Goal: Obtain resource: Obtain resource

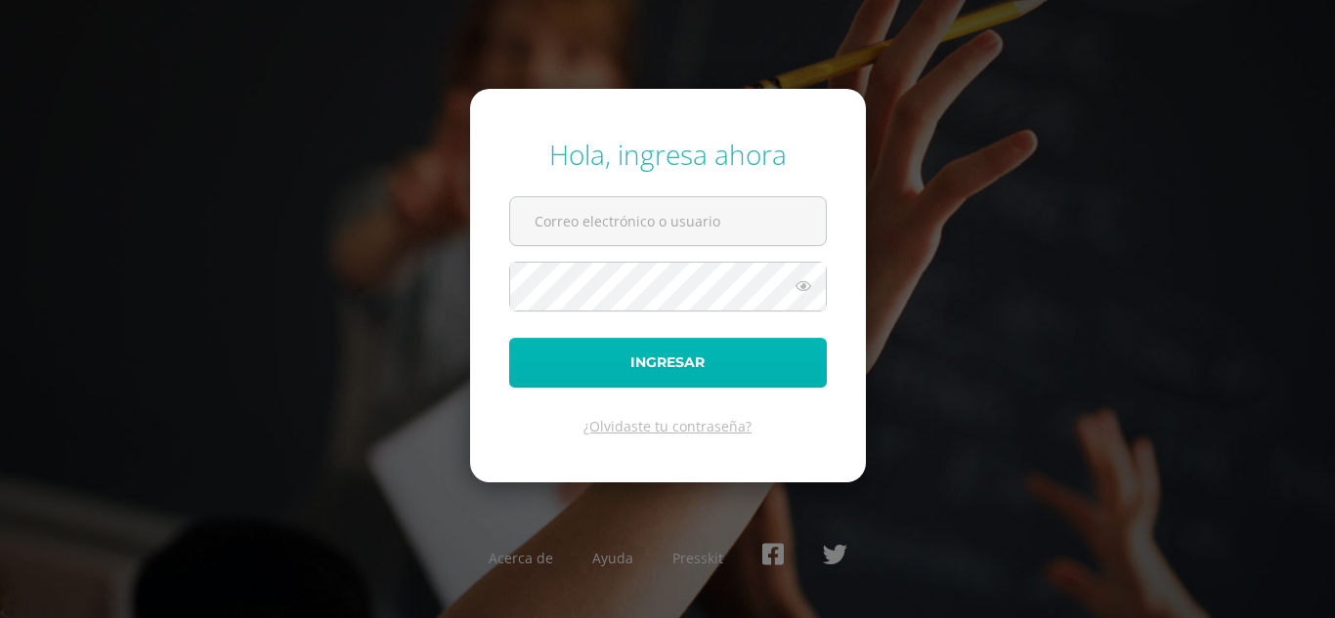
click at [706, 372] on button "Ingresar" at bounding box center [668, 363] width 318 height 50
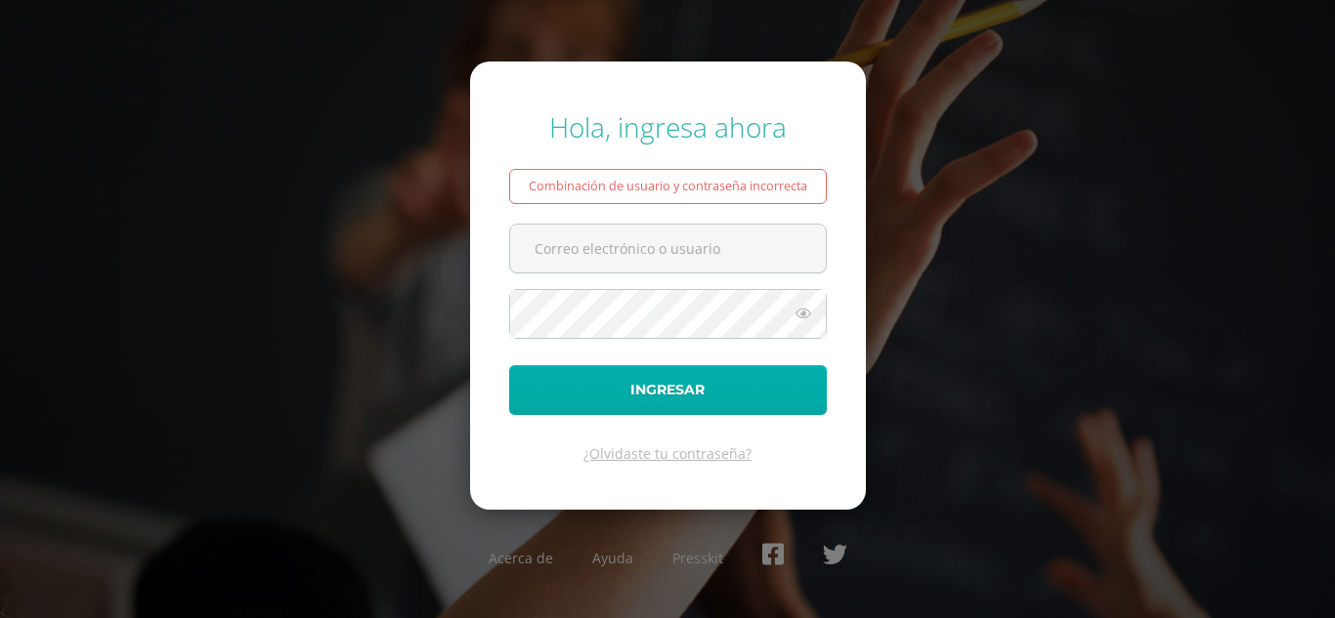
type input "[EMAIL_ADDRESS][DOMAIN_NAME]"
click at [676, 389] on button "Ingresar" at bounding box center [668, 390] width 318 height 50
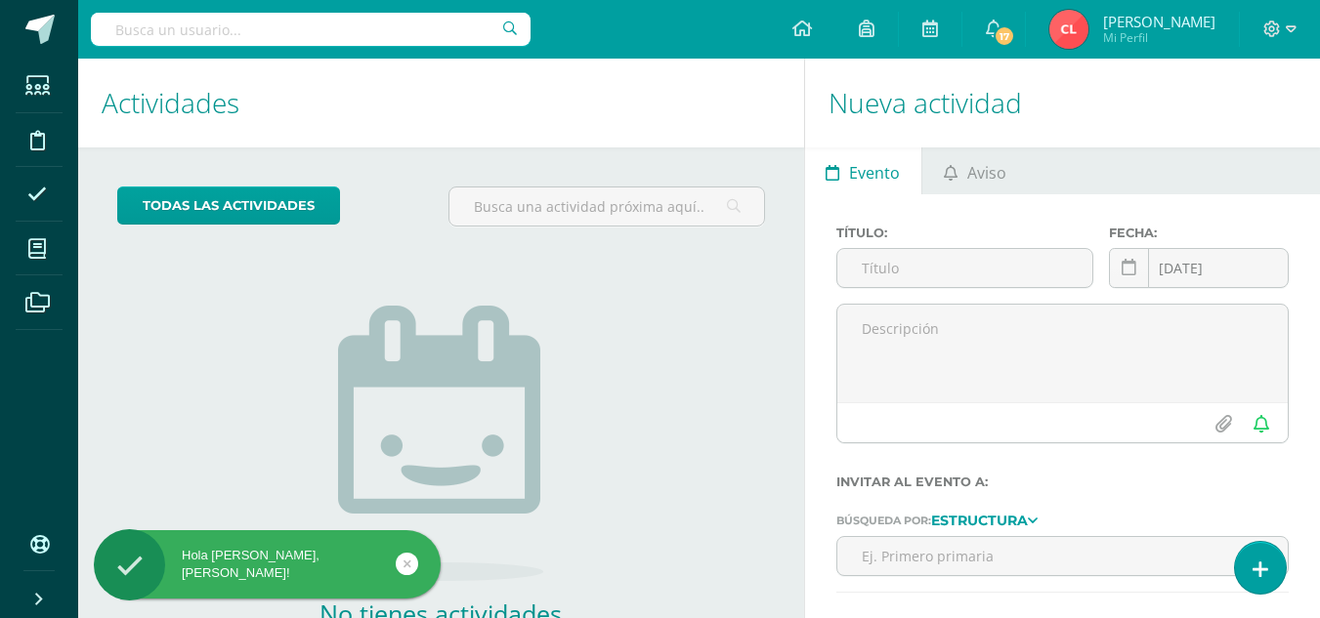
click at [211, 35] on input "text" at bounding box center [311, 29] width 440 height 33
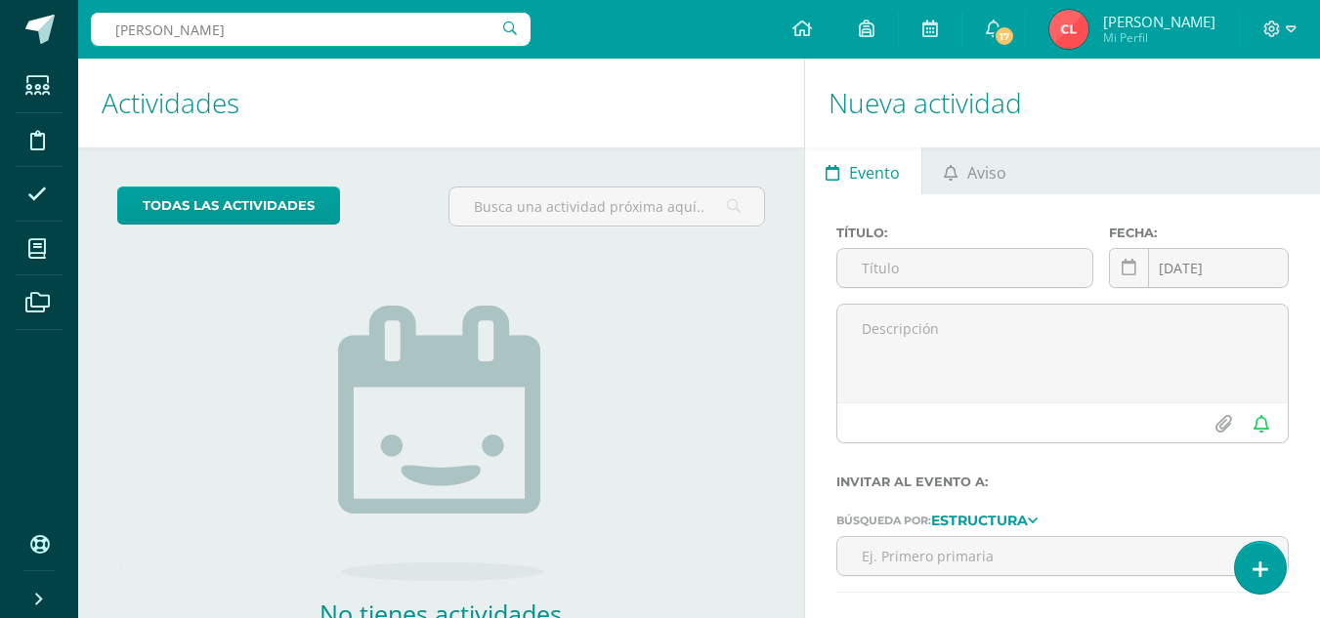
type input "kandy"
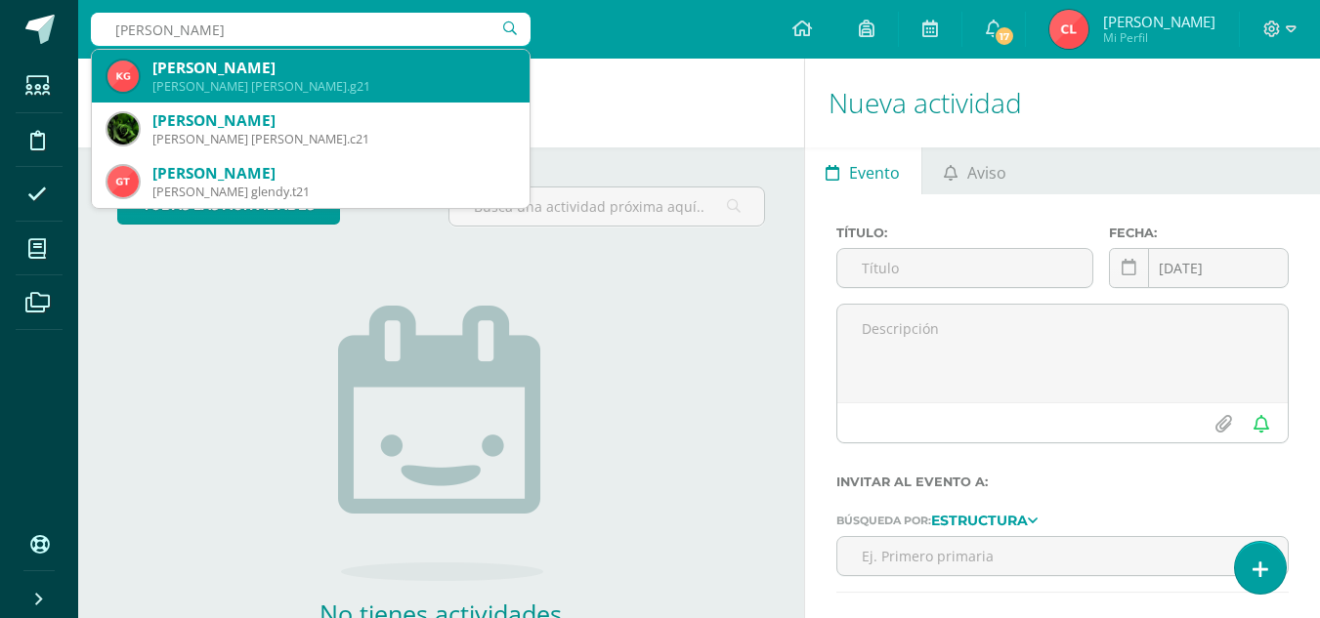
click at [247, 68] on div "Kandy Julissa Guarquex Cuxulic" at bounding box center [332, 68] width 361 height 21
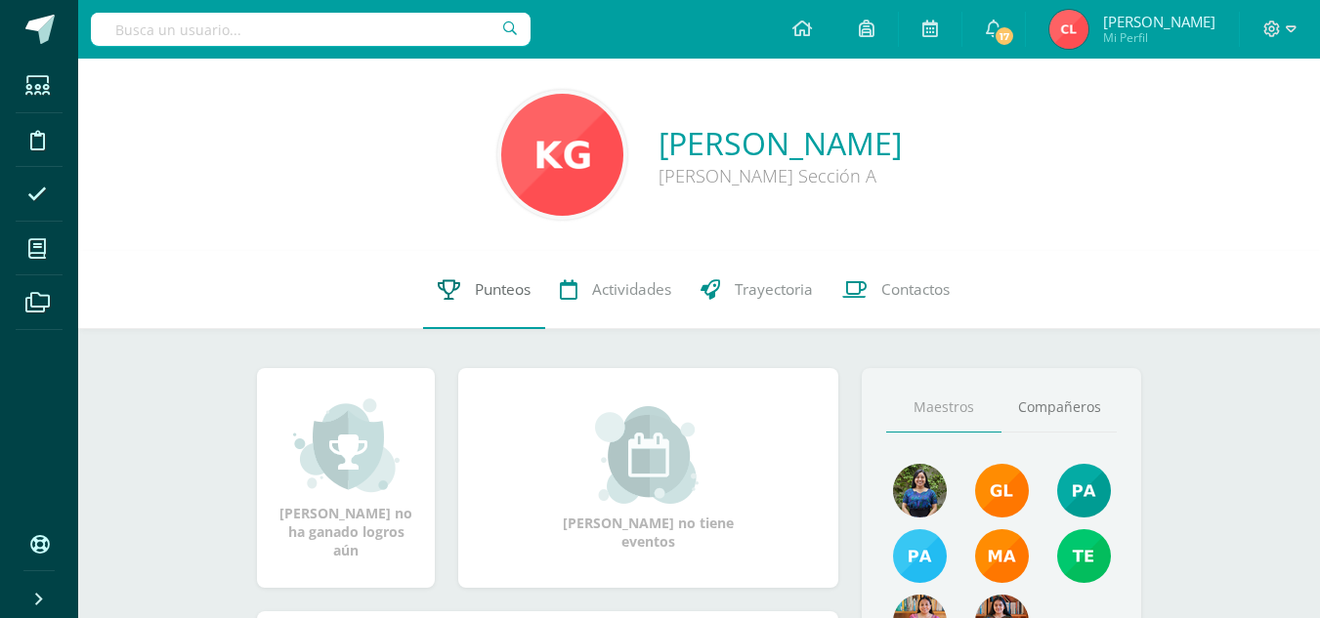
click at [508, 289] on span "Punteos" at bounding box center [503, 289] width 56 height 21
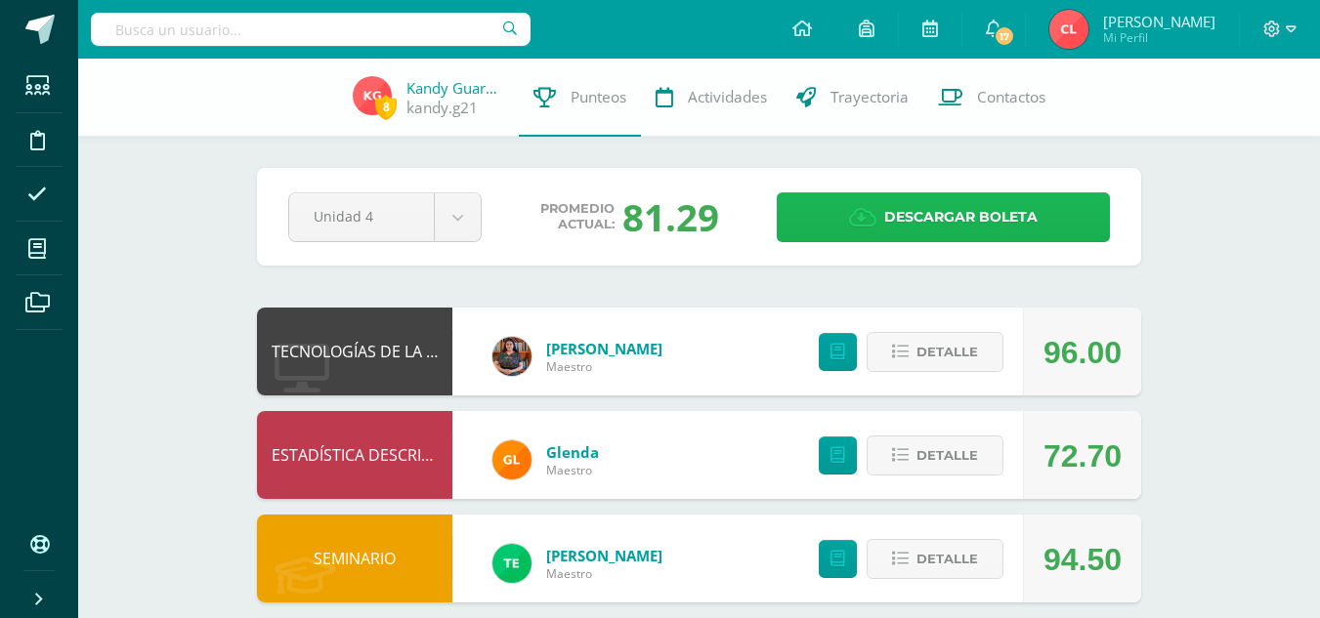
click at [868, 226] on icon at bounding box center [862, 217] width 27 height 21
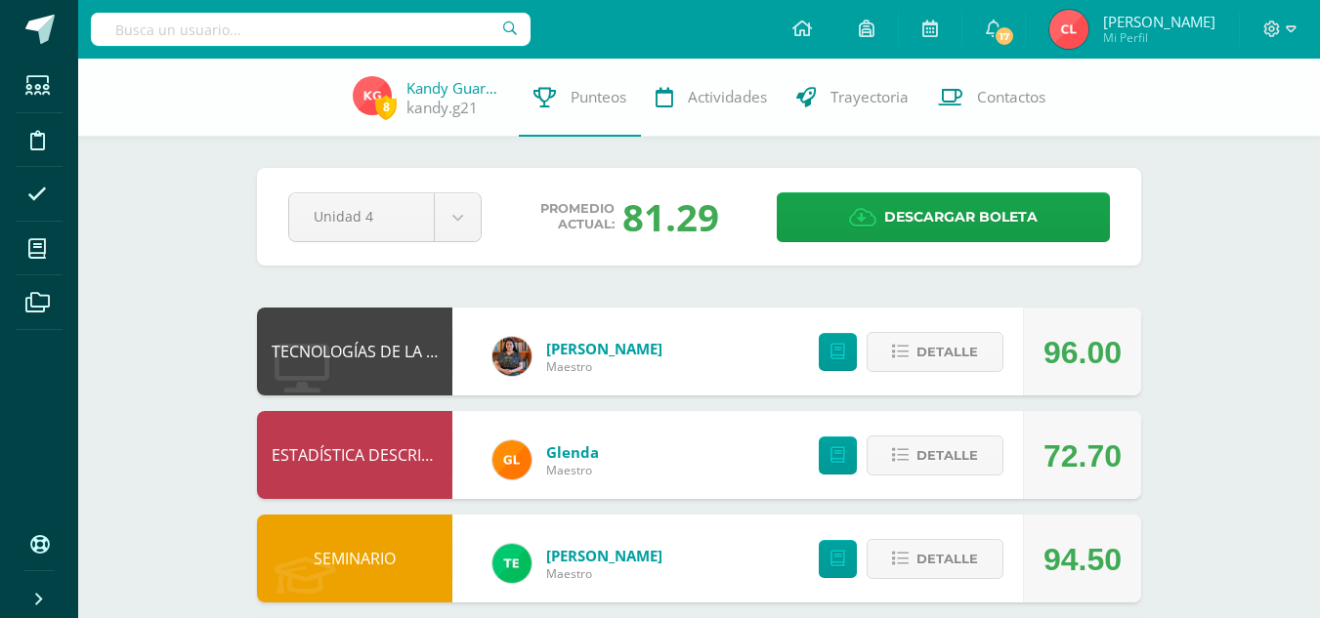
click at [342, 42] on input "text" at bounding box center [311, 29] width 440 height 33
type input "glendy"
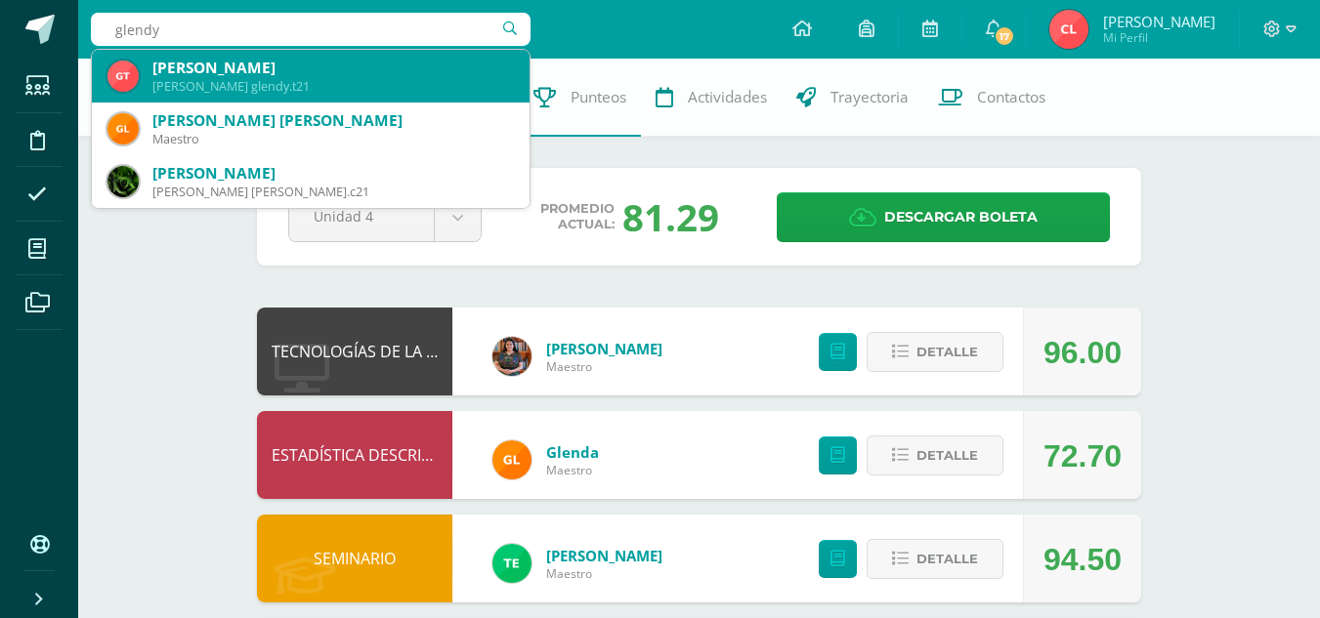
click at [323, 64] on div "Glendy Elizabeth Tuy Güit" at bounding box center [332, 68] width 361 height 21
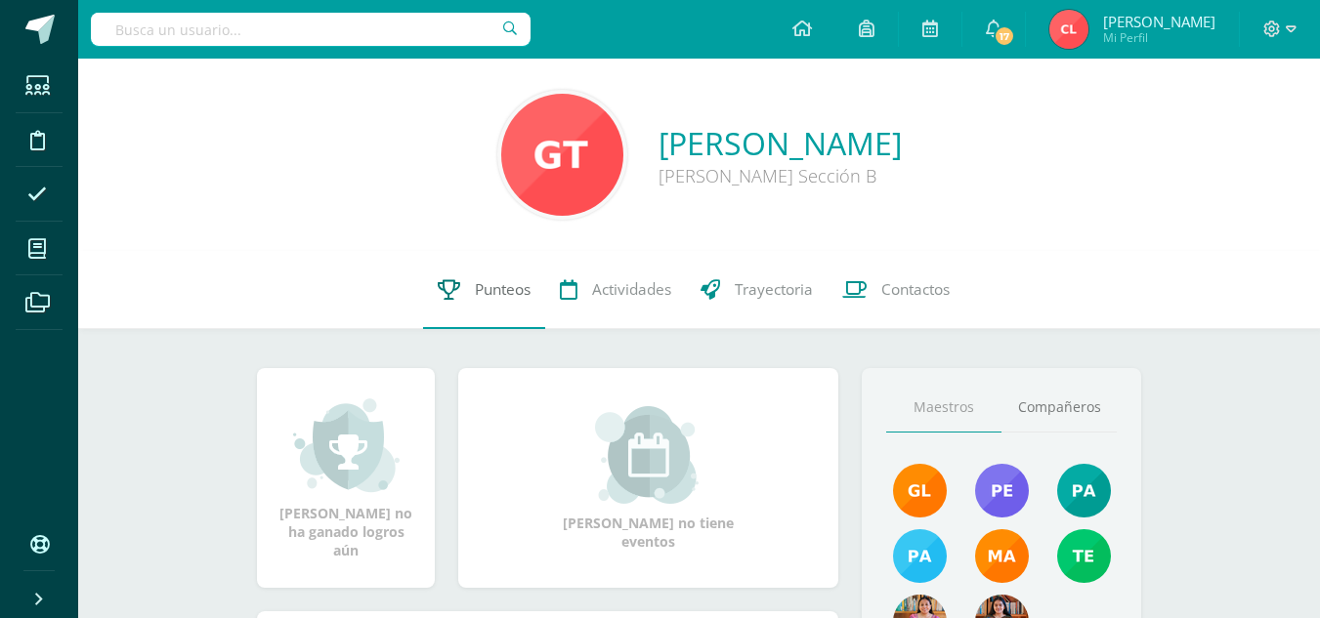
click at [492, 304] on link "Punteos" at bounding box center [484, 290] width 122 height 78
click at [492, 281] on span "Punteos" at bounding box center [503, 289] width 56 height 21
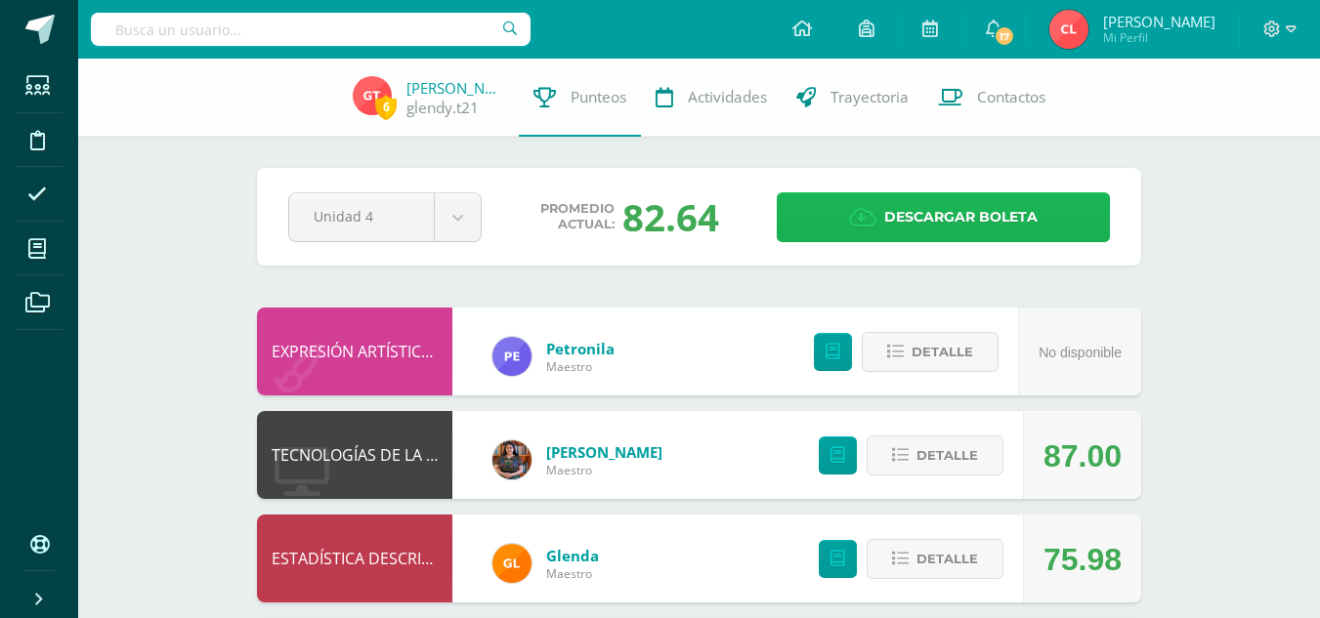
click at [904, 212] on span "Descargar boleta" at bounding box center [960, 217] width 153 height 48
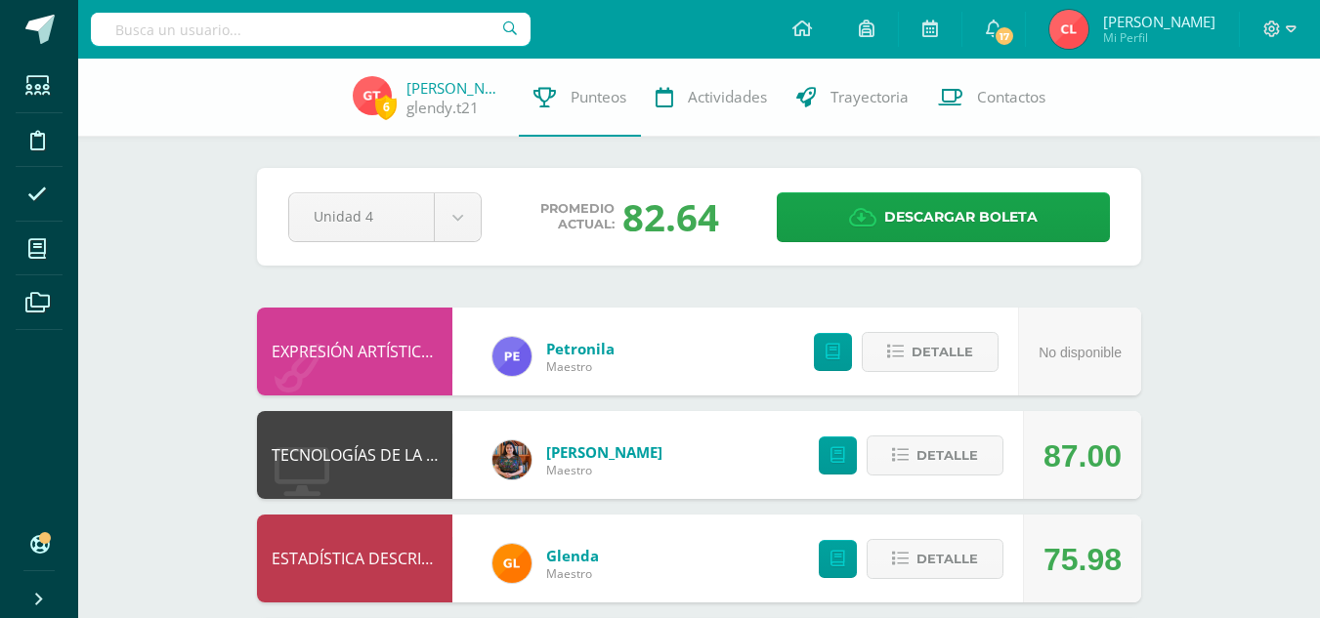
click at [375, 37] on input "text" at bounding box center [311, 29] width 440 height 33
type input "flory"
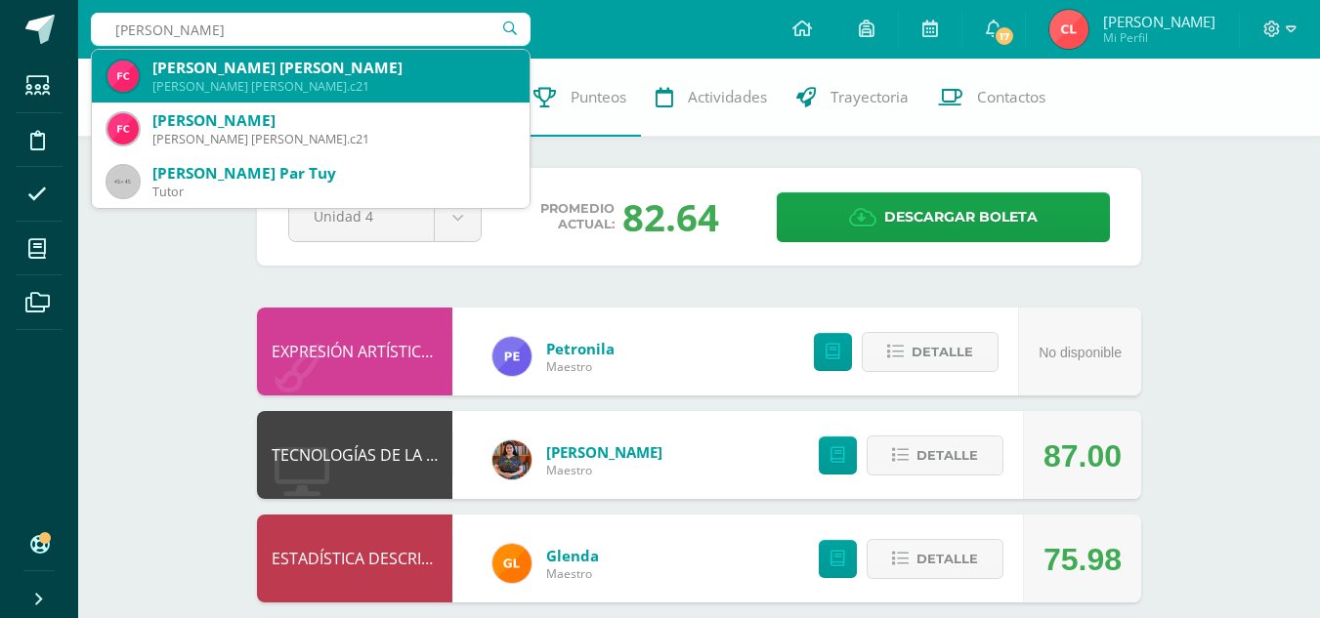
click at [344, 80] on div "Quinto Bachillerato flory.c21" at bounding box center [332, 86] width 361 height 17
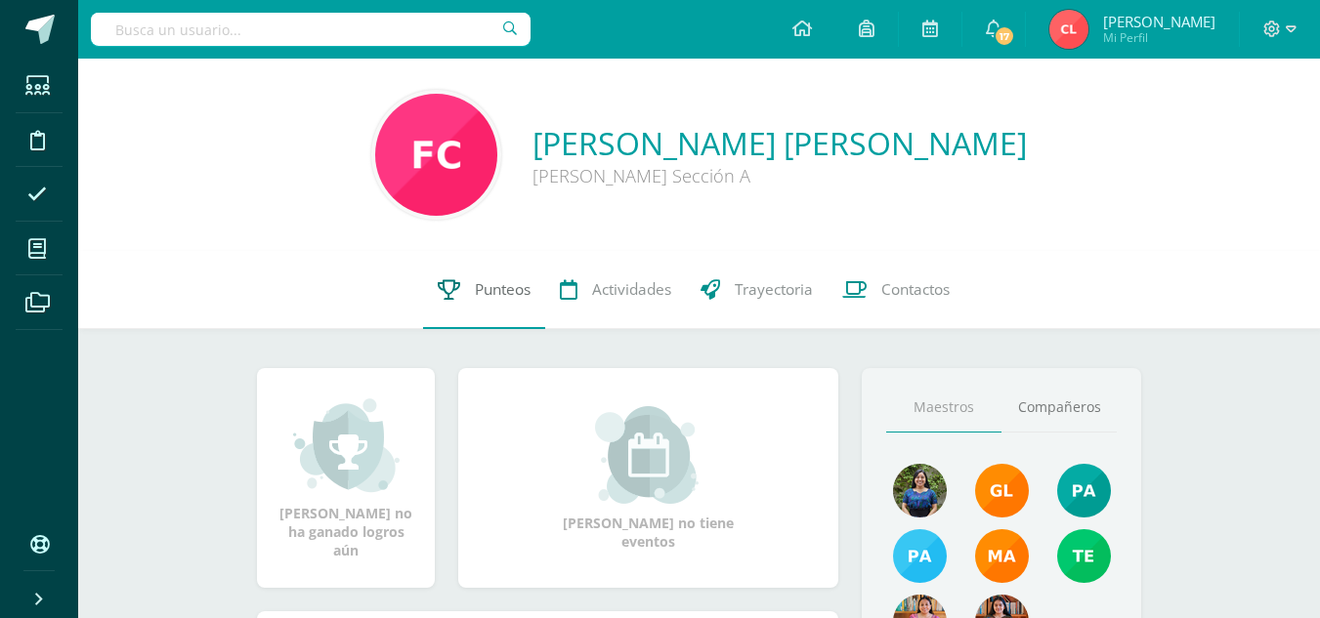
click at [498, 281] on span "Punteos" at bounding box center [503, 289] width 56 height 21
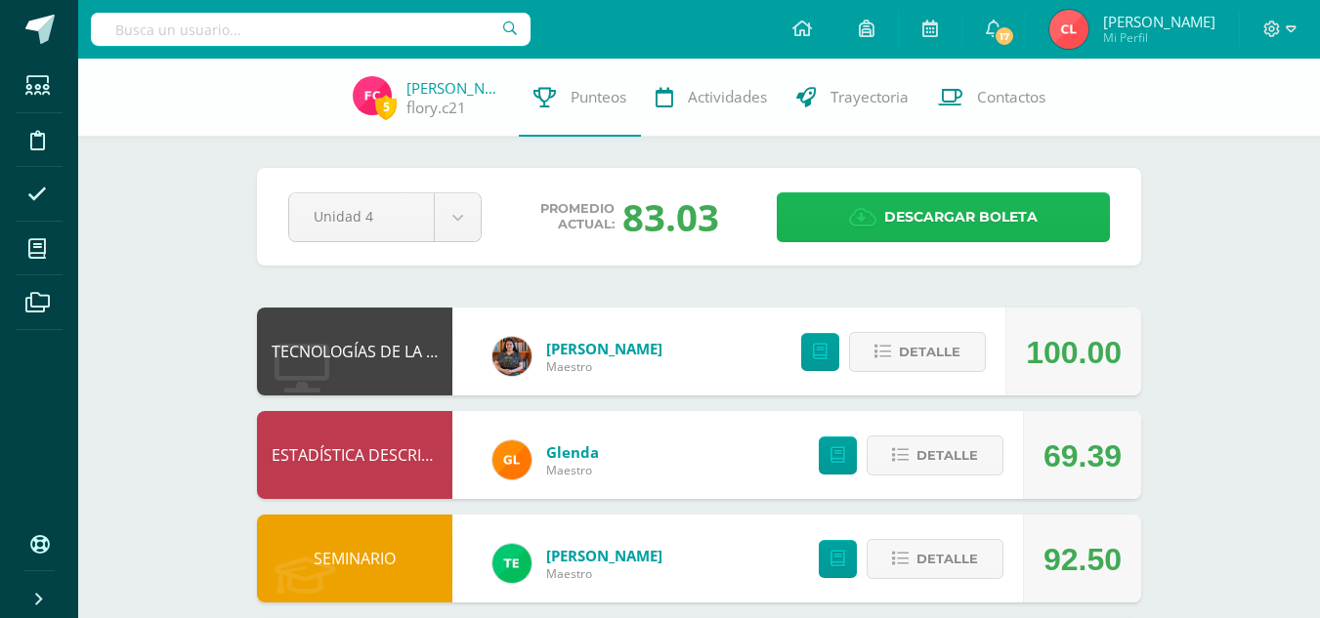
click at [952, 212] on span "Descargar boleta" at bounding box center [960, 217] width 153 height 48
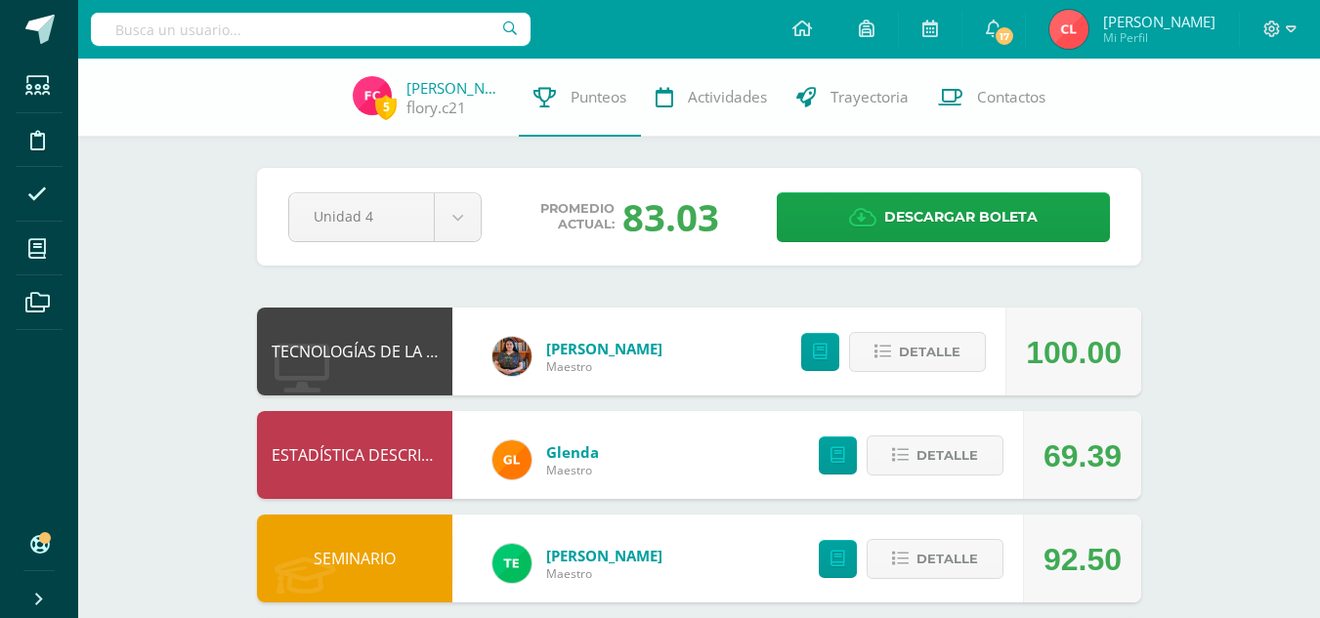
click at [325, 35] on input "text" at bounding box center [311, 29] width 440 height 33
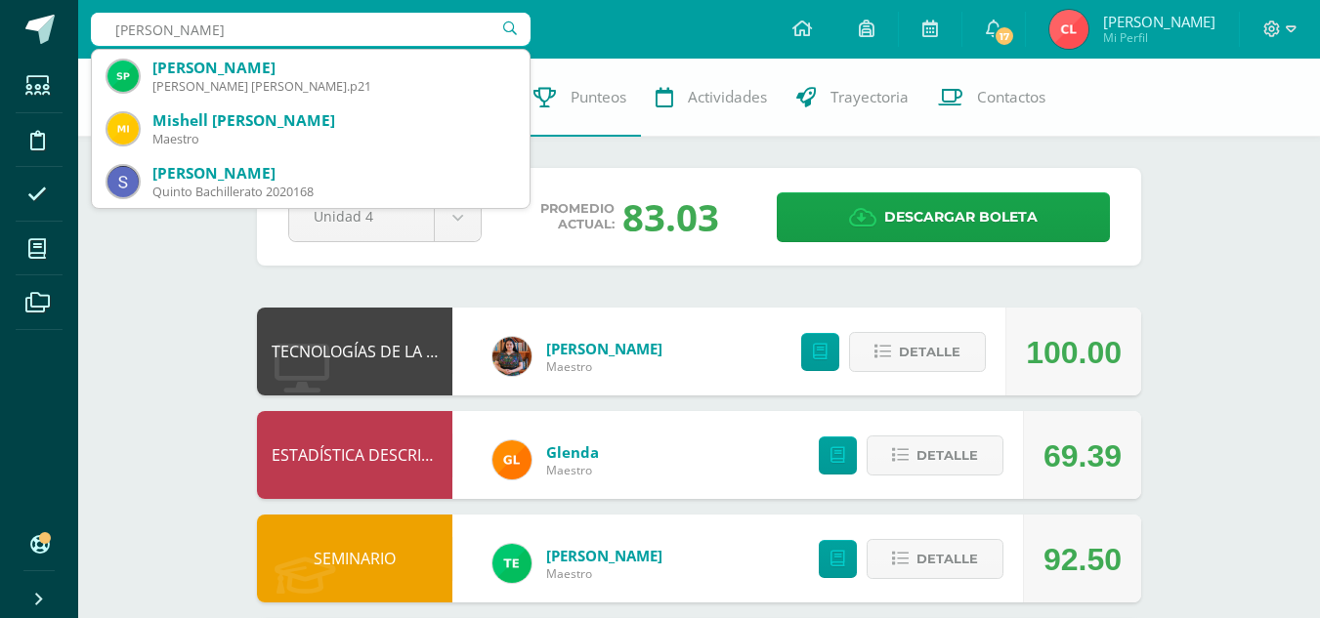
type input "sheily"
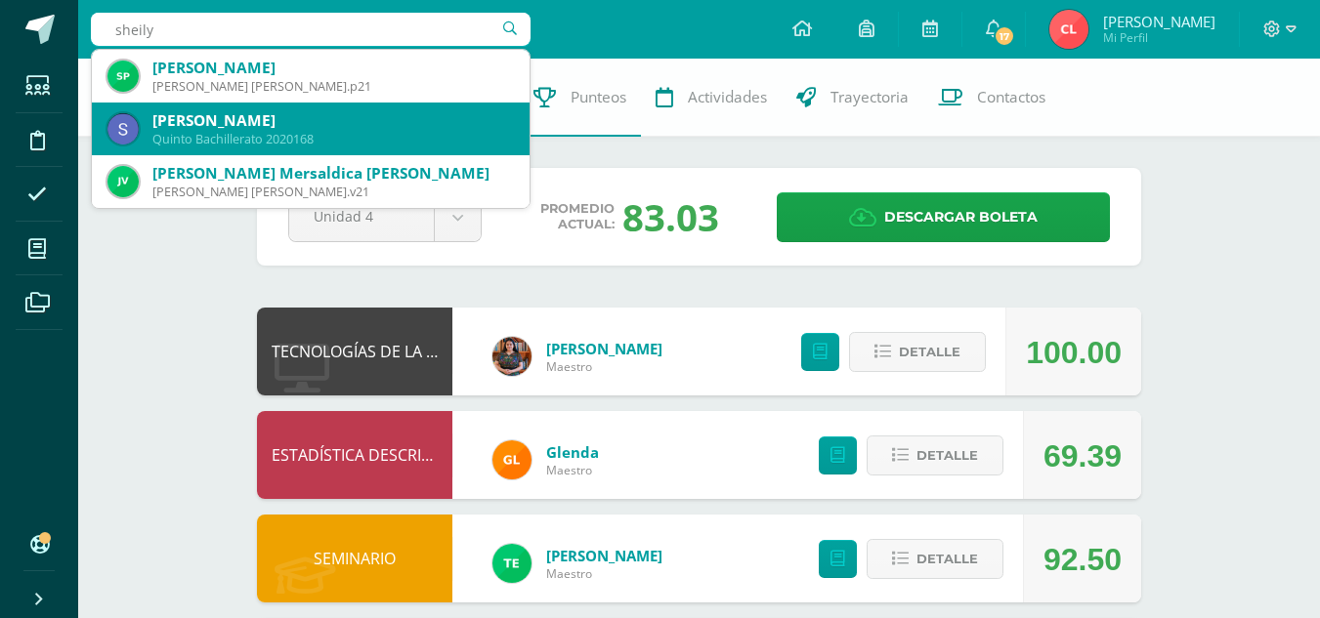
click at [310, 111] on div "Sheily Mariela Sicajau Tuiz" at bounding box center [332, 120] width 361 height 21
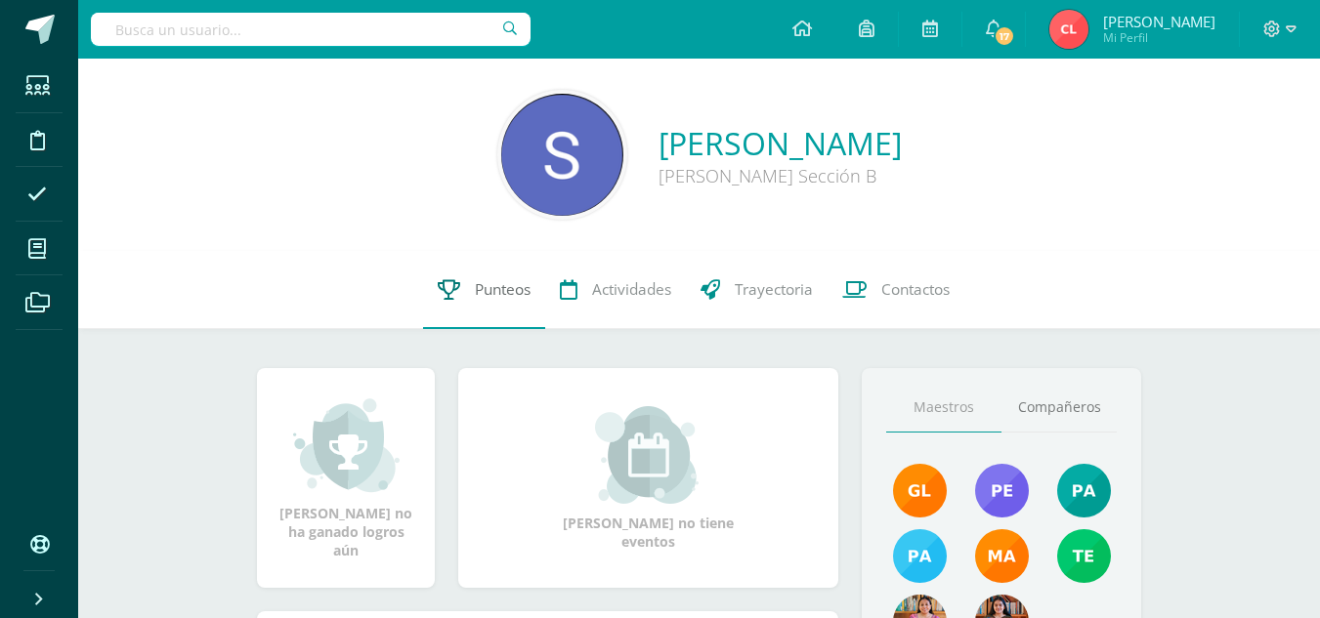
click at [491, 278] on link "Punteos" at bounding box center [484, 290] width 122 height 78
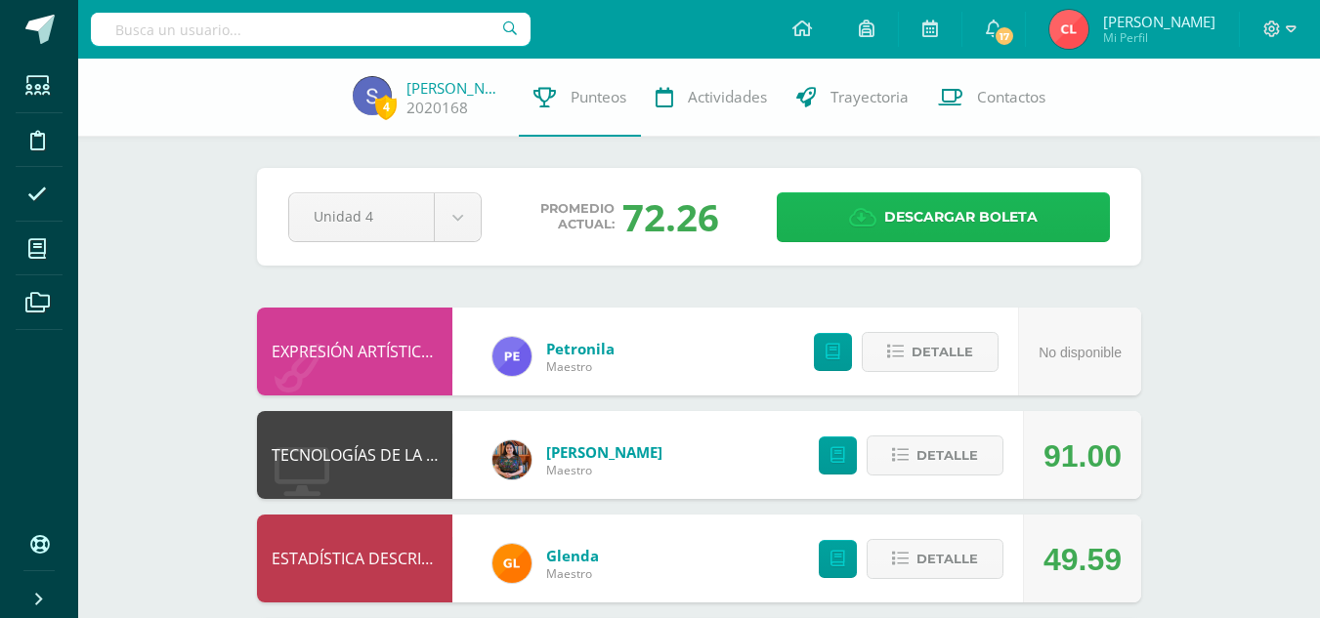
click at [887, 209] on span "Descargar boleta" at bounding box center [960, 217] width 153 height 48
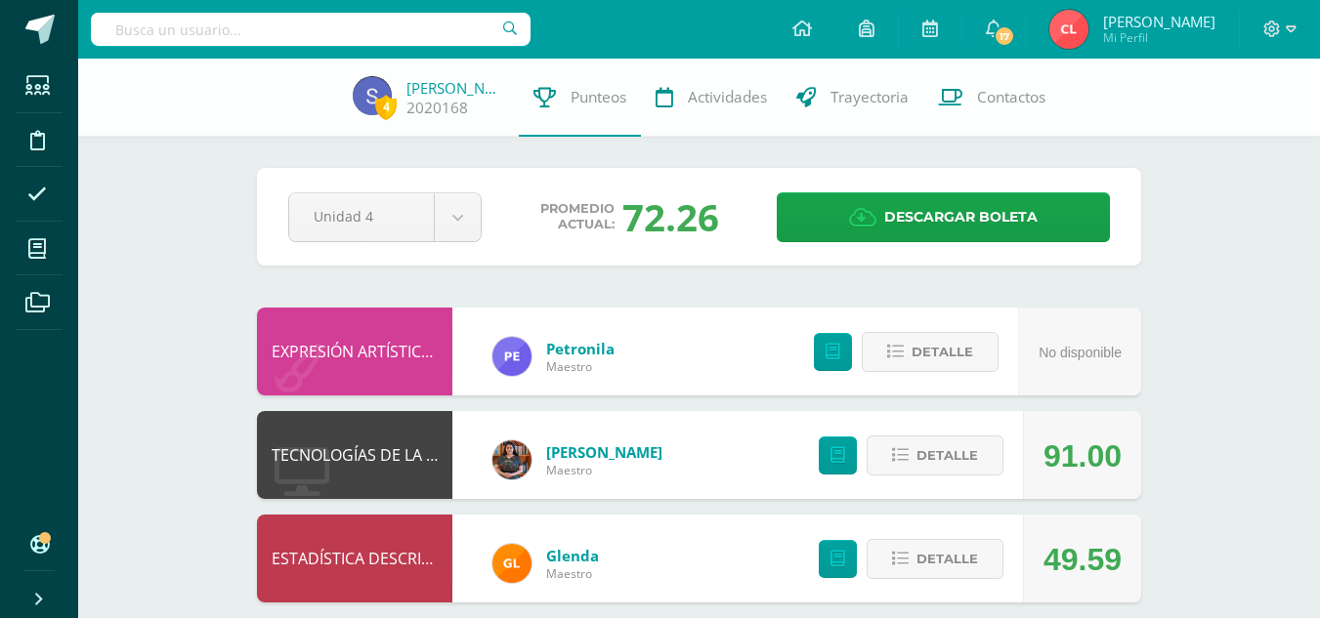
click at [435, 21] on input "text" at bounding box center [311, 29] width 440 height 33
type input "otilia"
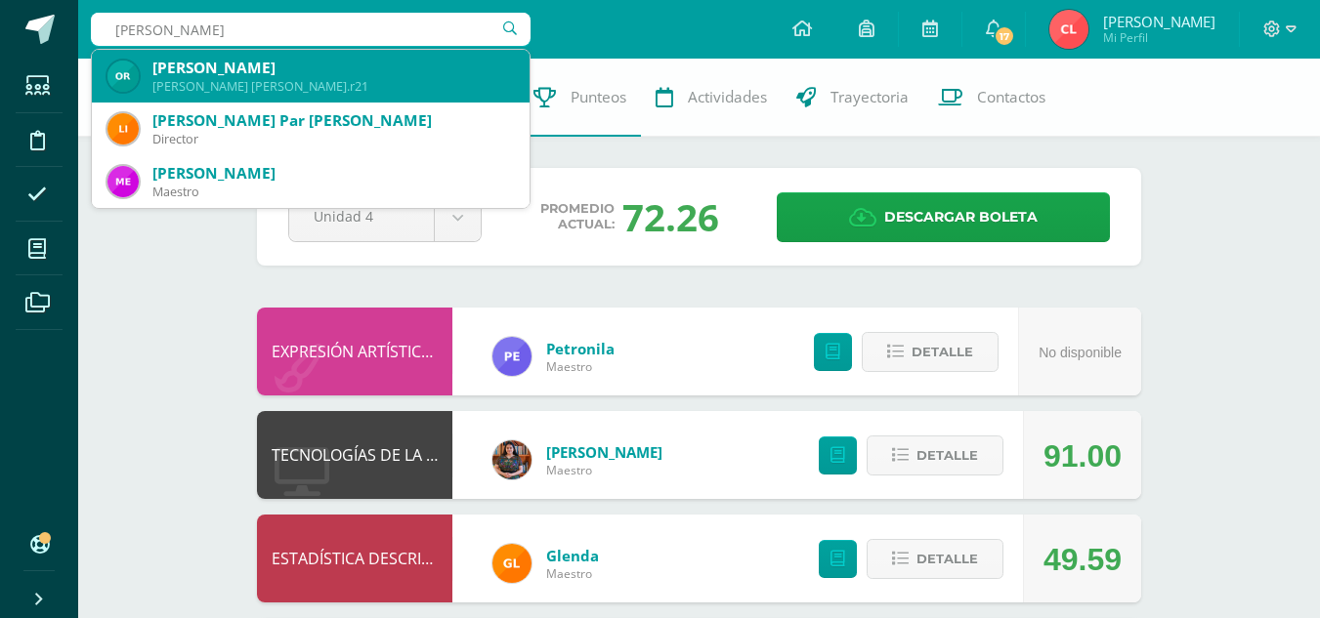
click at [365, 68] on div "Otilia Carmela Raxtún Tuiz" at bounding box center [332, 68] width 361 height 21
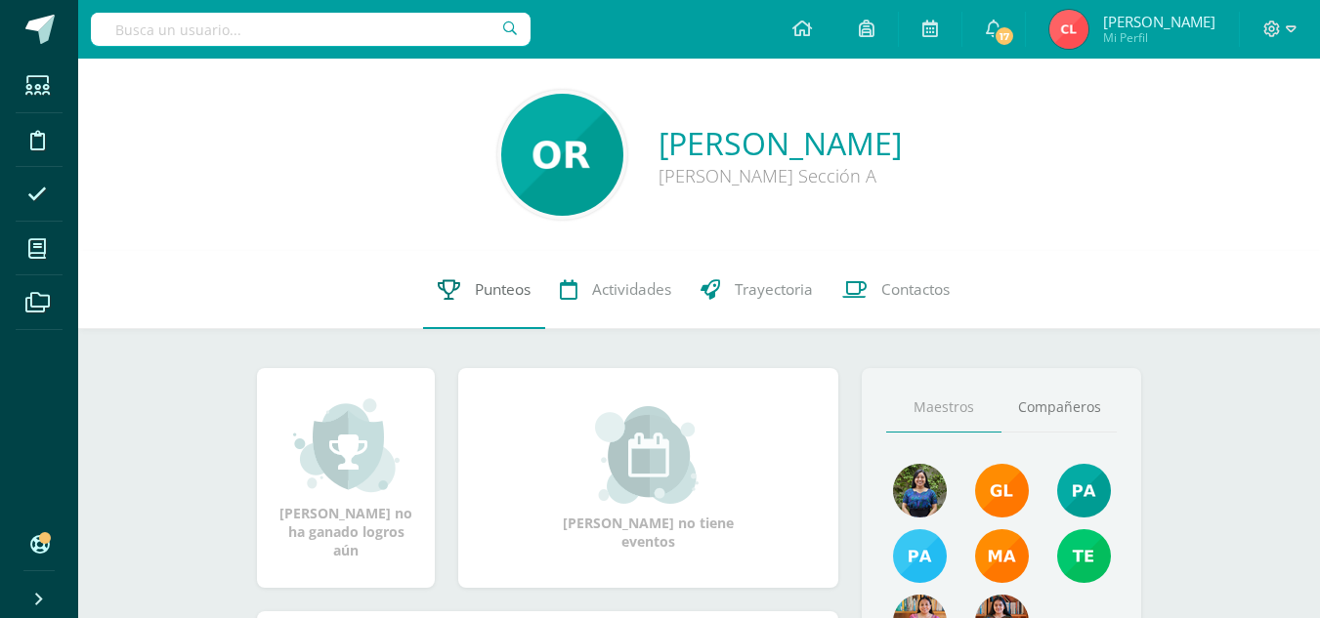
click at [504, 291] on span "Punteos" at bounding box center [503, 289] width 56 height 21
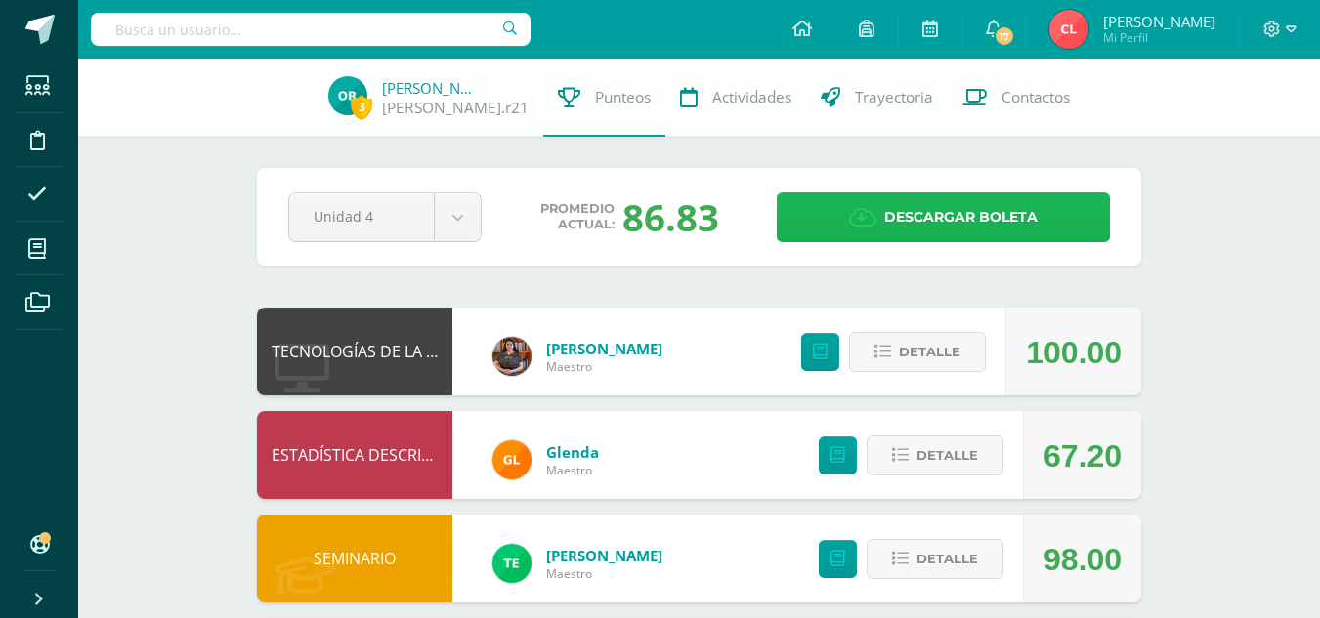
click at [946, 209] on span "Descargar boleta" at bounding box center [960, 217] width 153 height 48
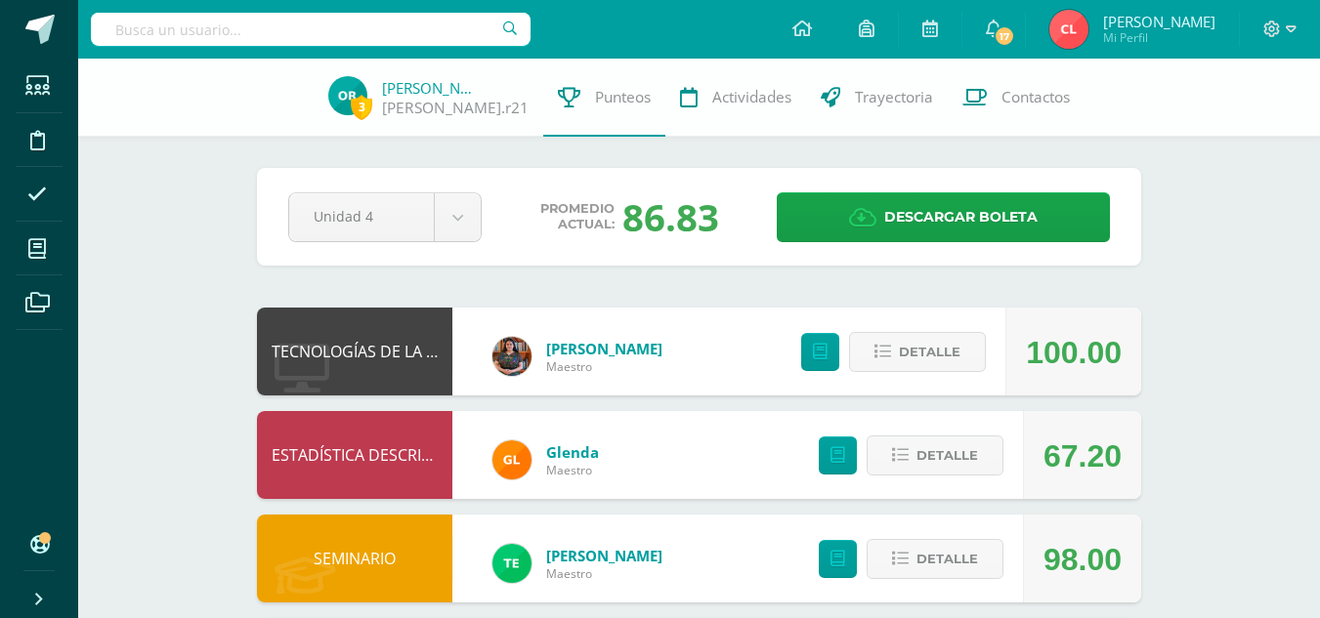
click at [441, 19] on input "text" at bounding box center [311, 29] width 440 height 33
type input "Natalia"
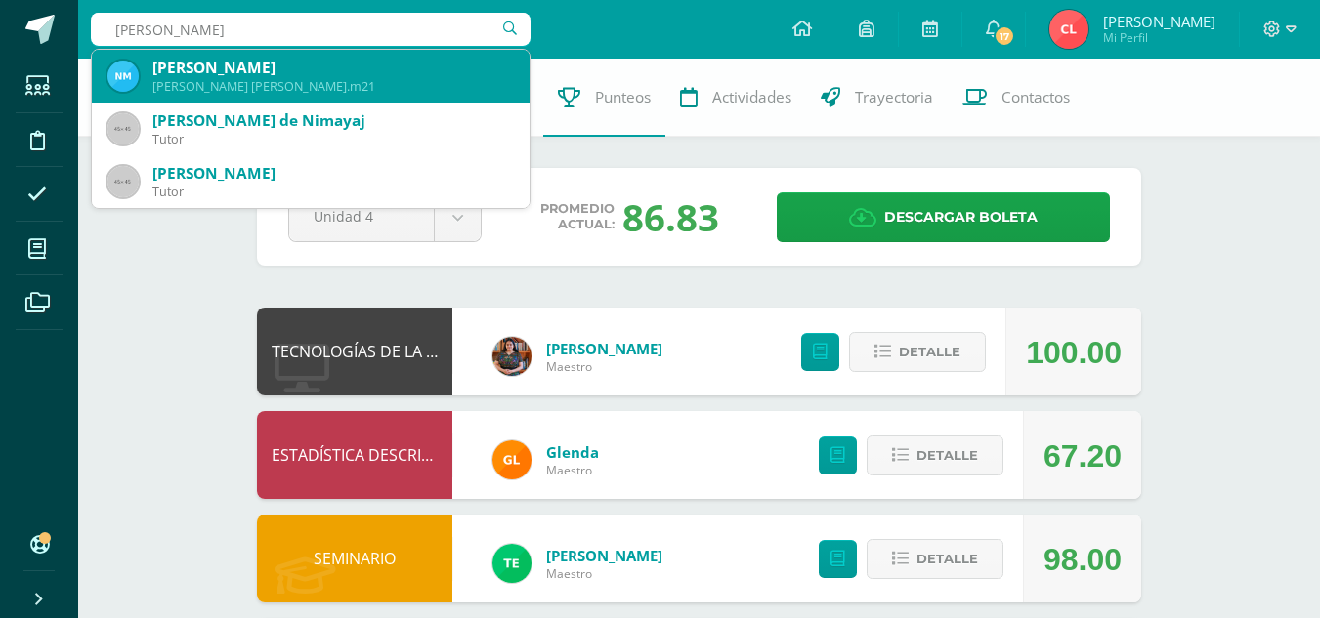
click at [335, 73] on div "Natalia Matea Morales Gómez" at bounding box center [332, 68] width 361 height 21
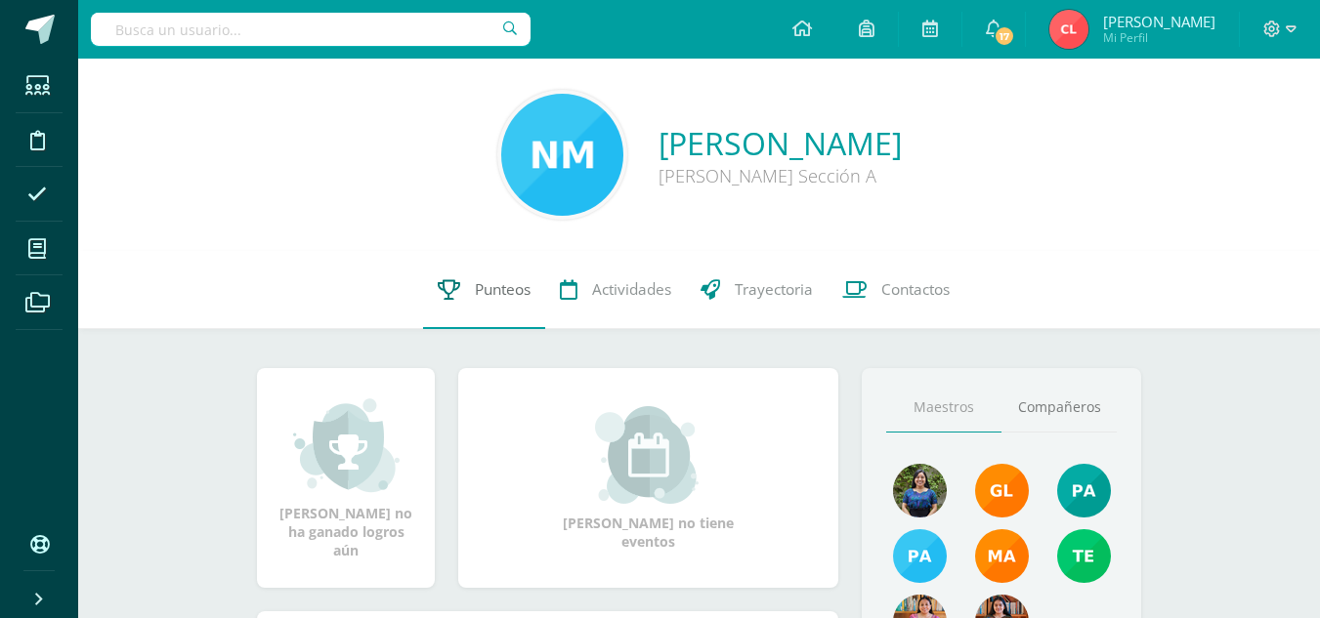
click at [476, 280] on span "Punteos" at bounding box center [503, 289] width 56 height 21
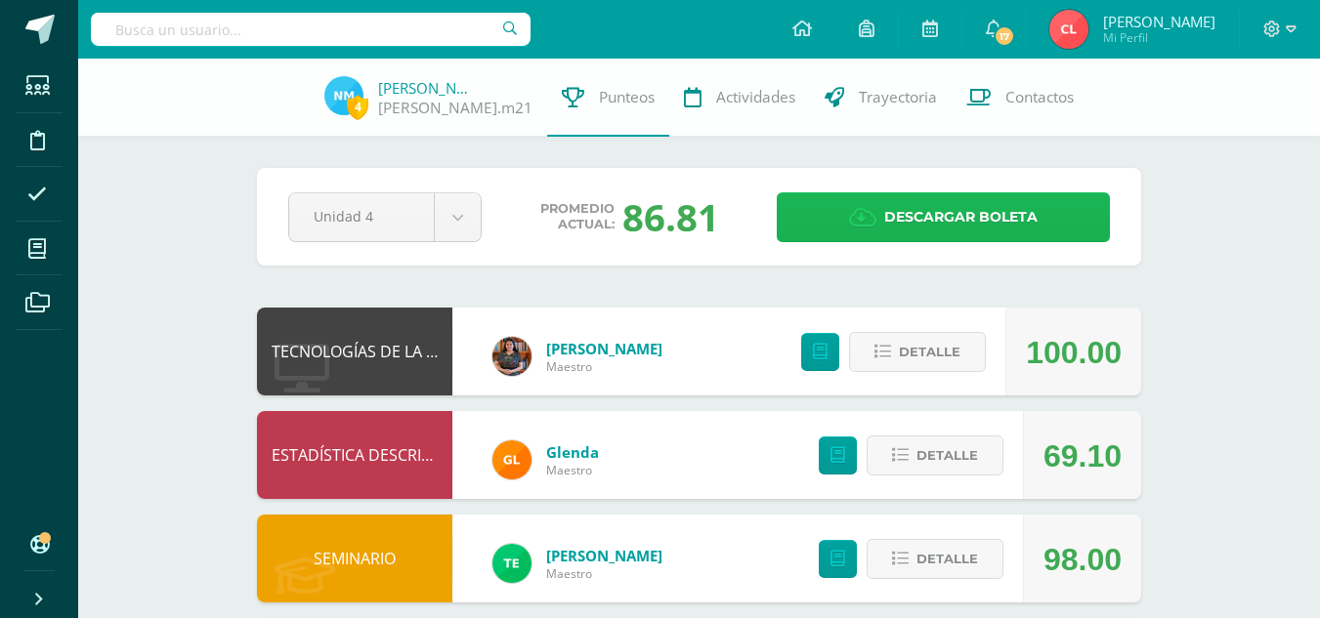
click at [891, 209] on span "Descargar boleta" at bounding box center [960, 217] width 153 height 48
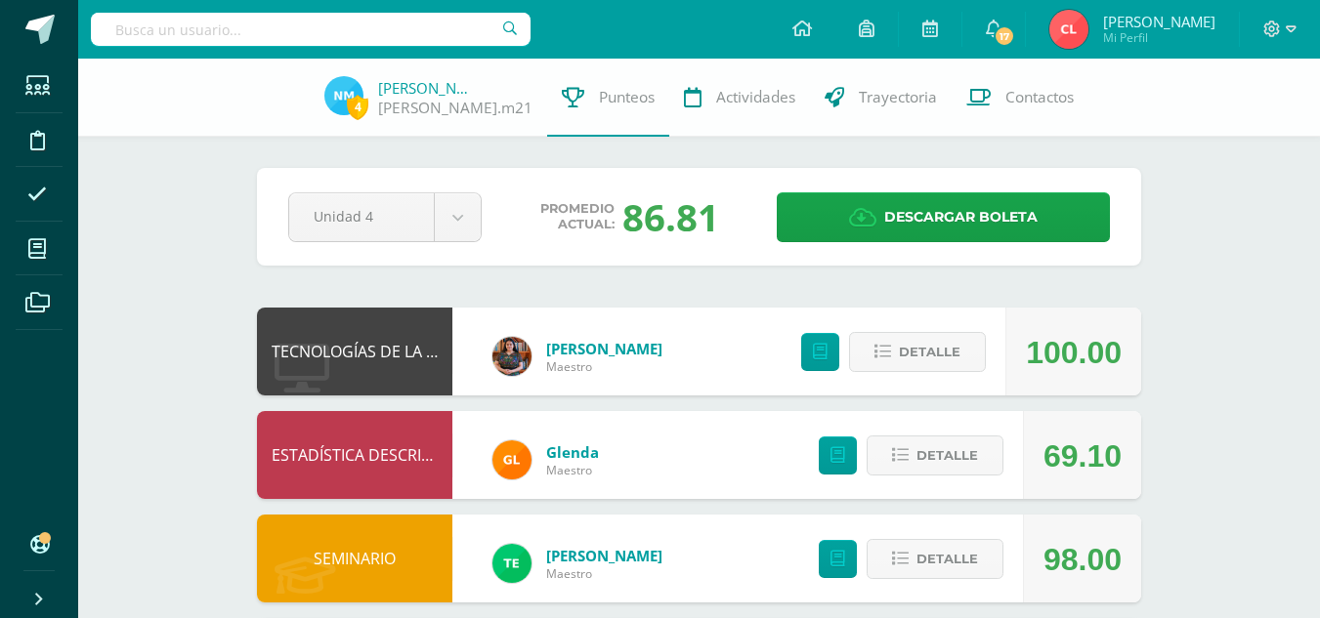
click at [418, 36] on input "text" at bounding box center [311, 29] width 440 height 33
type input "laura maria"
click at [281, 14] on input "laura maria" at bounding box center [311, 29] width 440 height 33
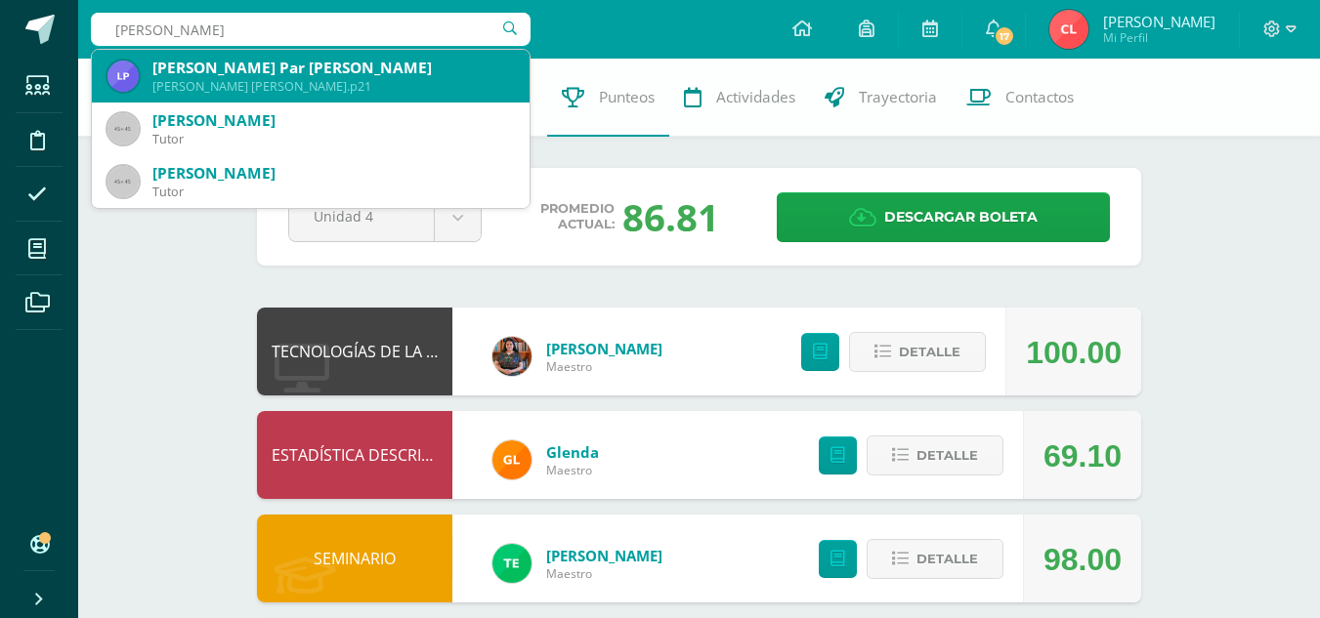
click at [237, 64] on div "Laura María Par Ajquichí" at bounding box center [332, 68] width 361 height 21
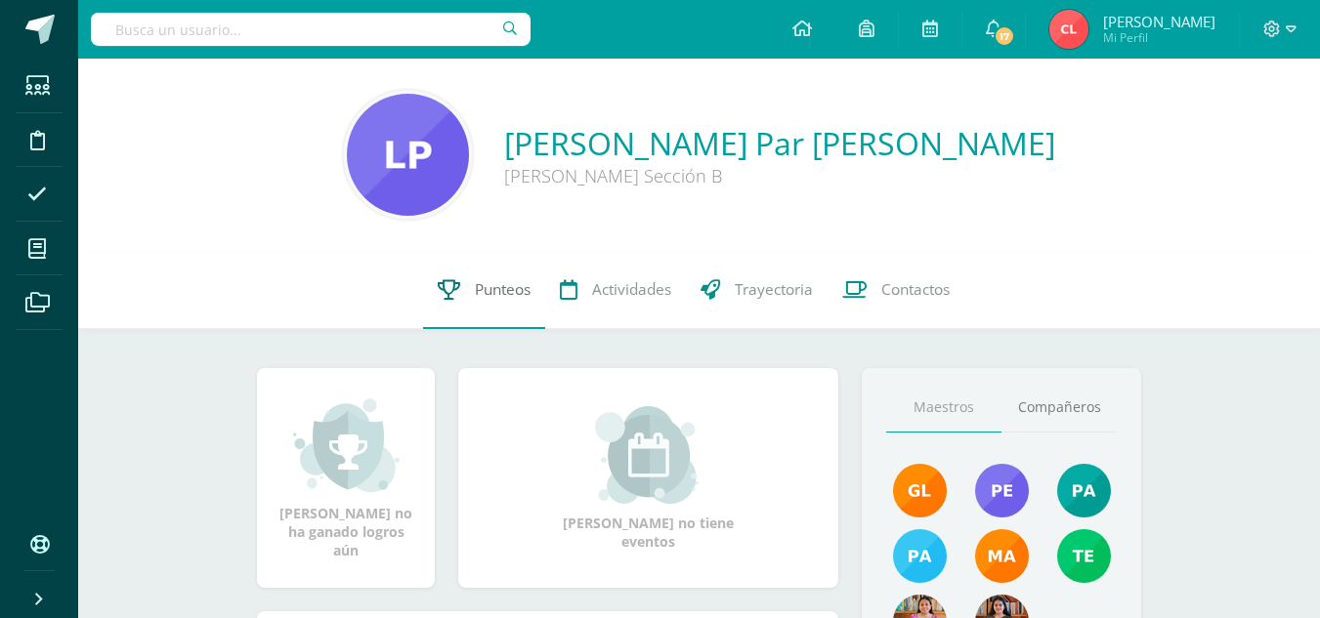
click at [476, 276] on link "Punteos" at bounding box center [484, 290] width 122 height 78
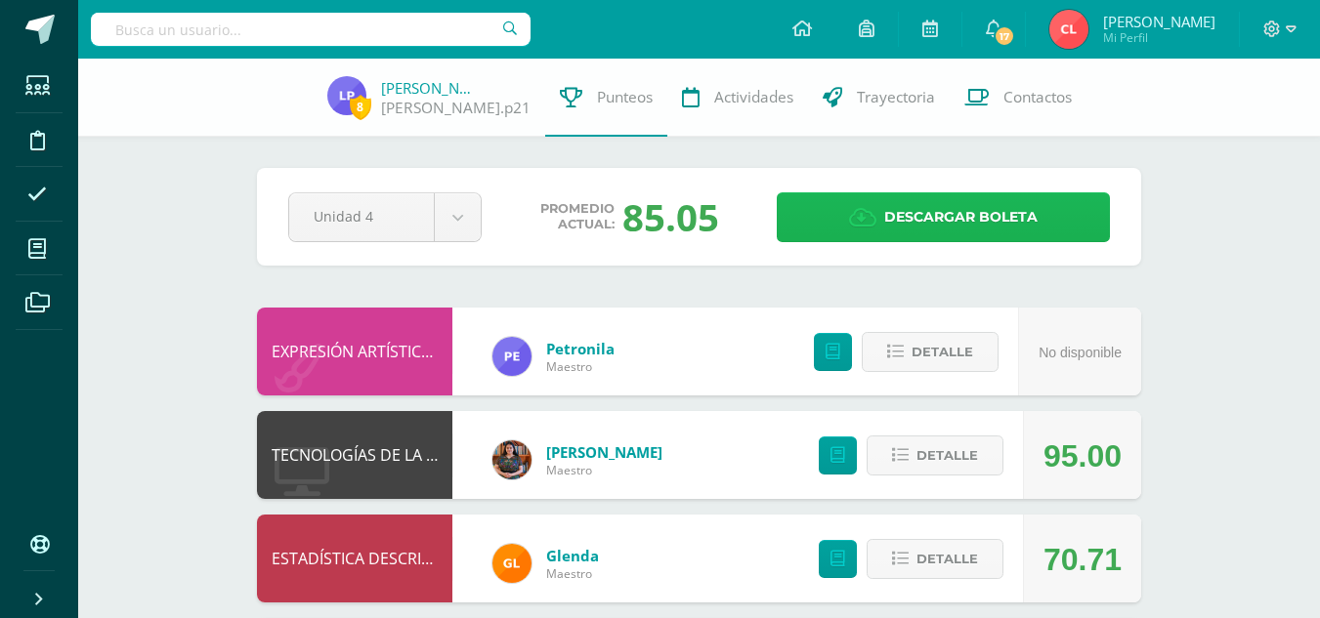
click at [871, 213] on icon at bounding box center [862, 217] width 27 height 21
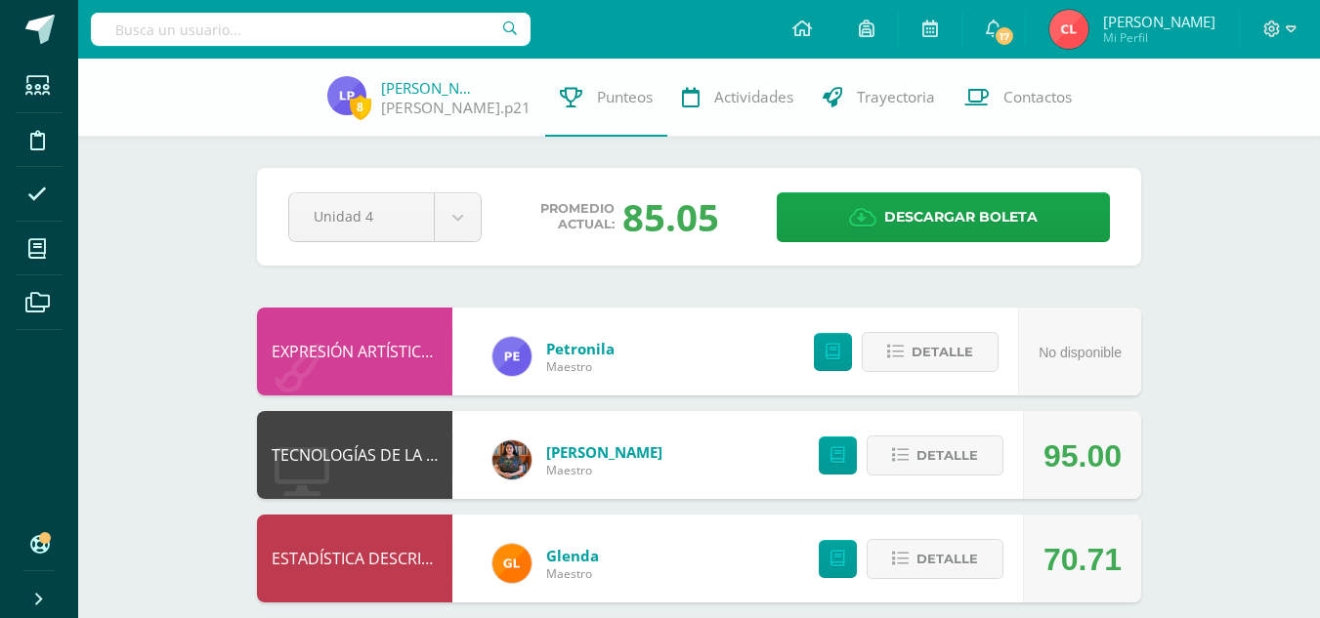
click at [422, 26] on input "text" at bounding box center [311, 29] width 440 height 33
click at [362, 35] on input "thania" at bounding box center [311, 29] width 440 height 33
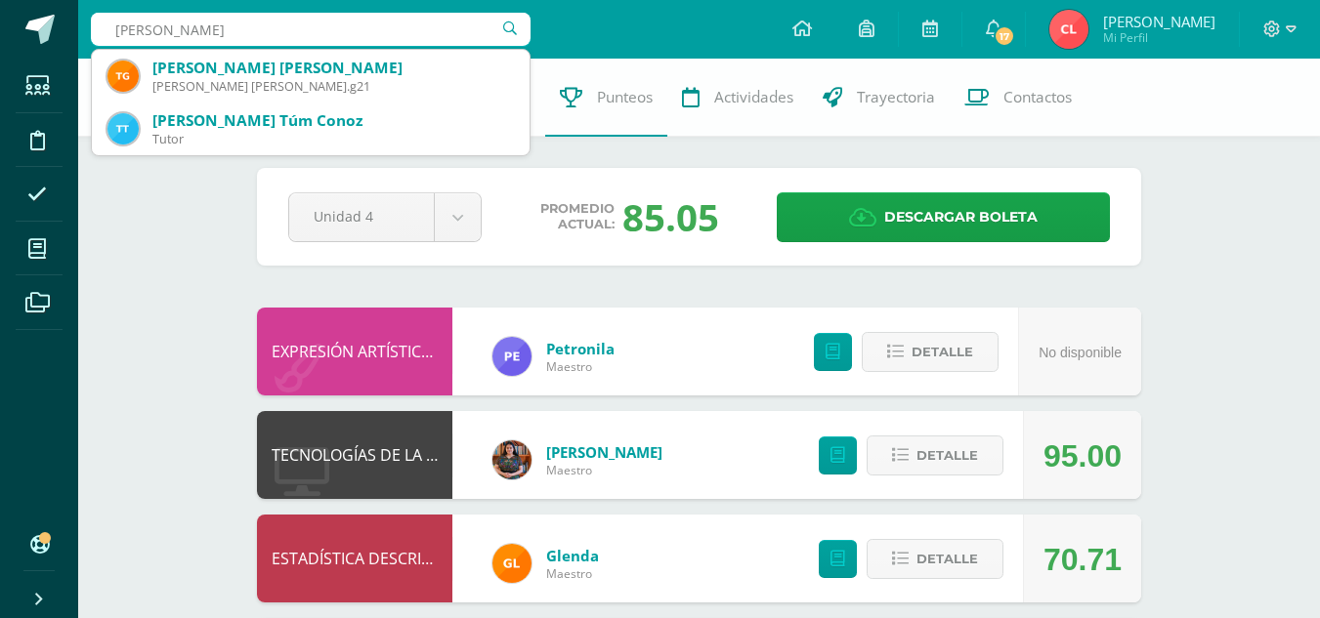
type input "thania elizabeth guit"
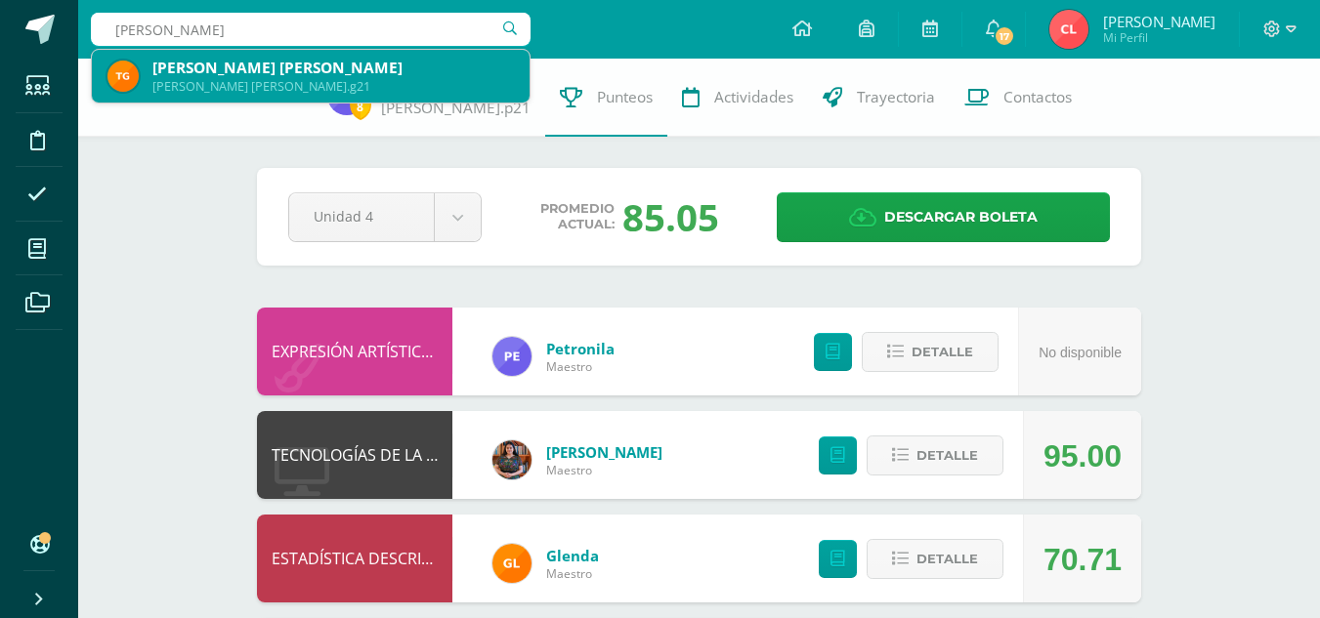
click at [315, 62] on div "Tania Elizabeth Guit Cosiguá" at bounding box center [332, 68] width 361 height 21
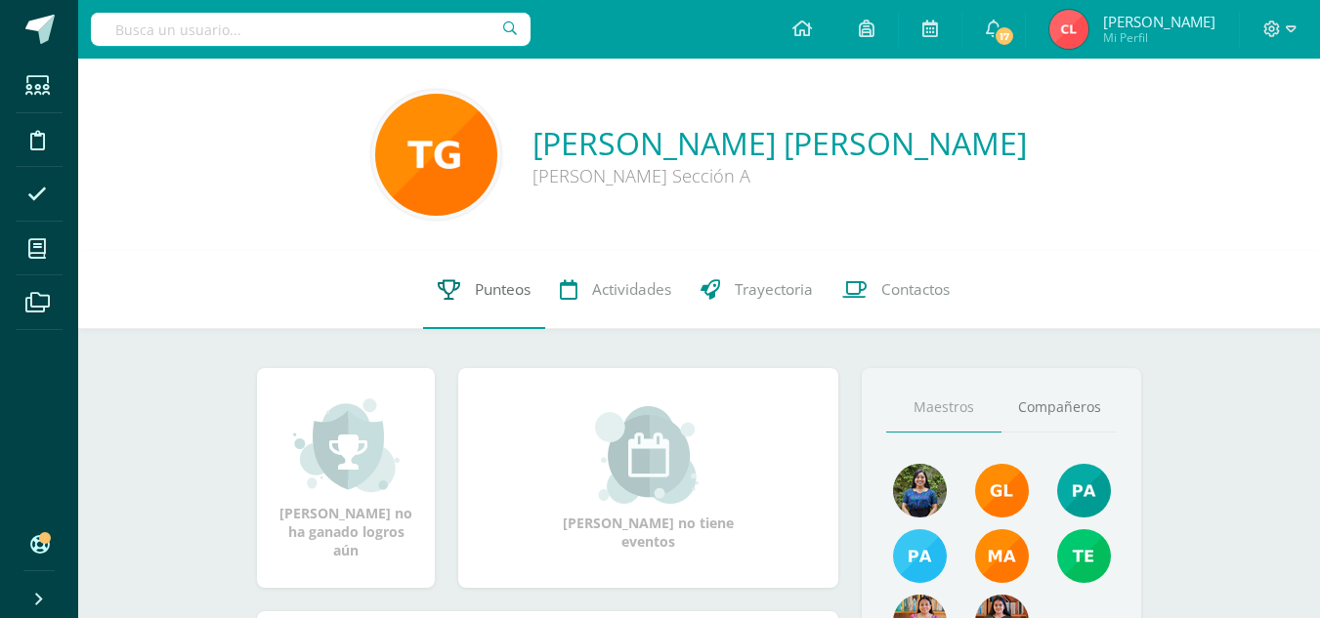
click at [493, 282] on span "Punteos" at bounding box center [503, 289] width 56 height 21
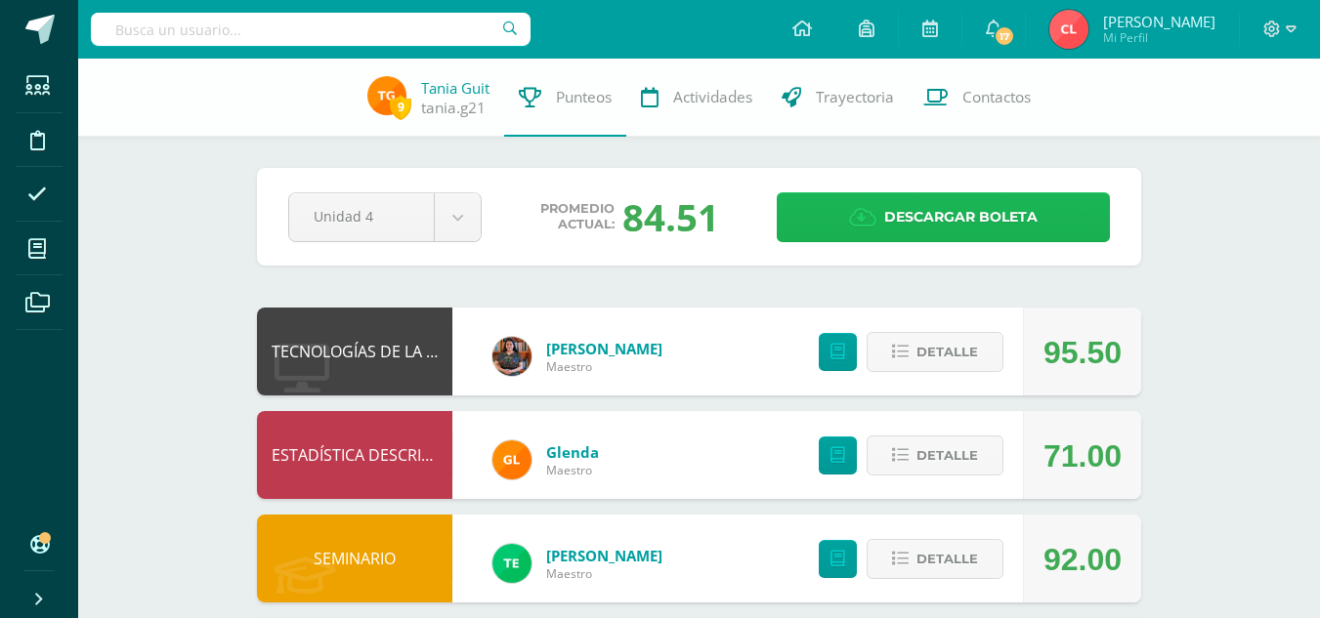
click at [904, 209] on span "Descargar boleta" at bounding box center [960, 217] width 153 height 48
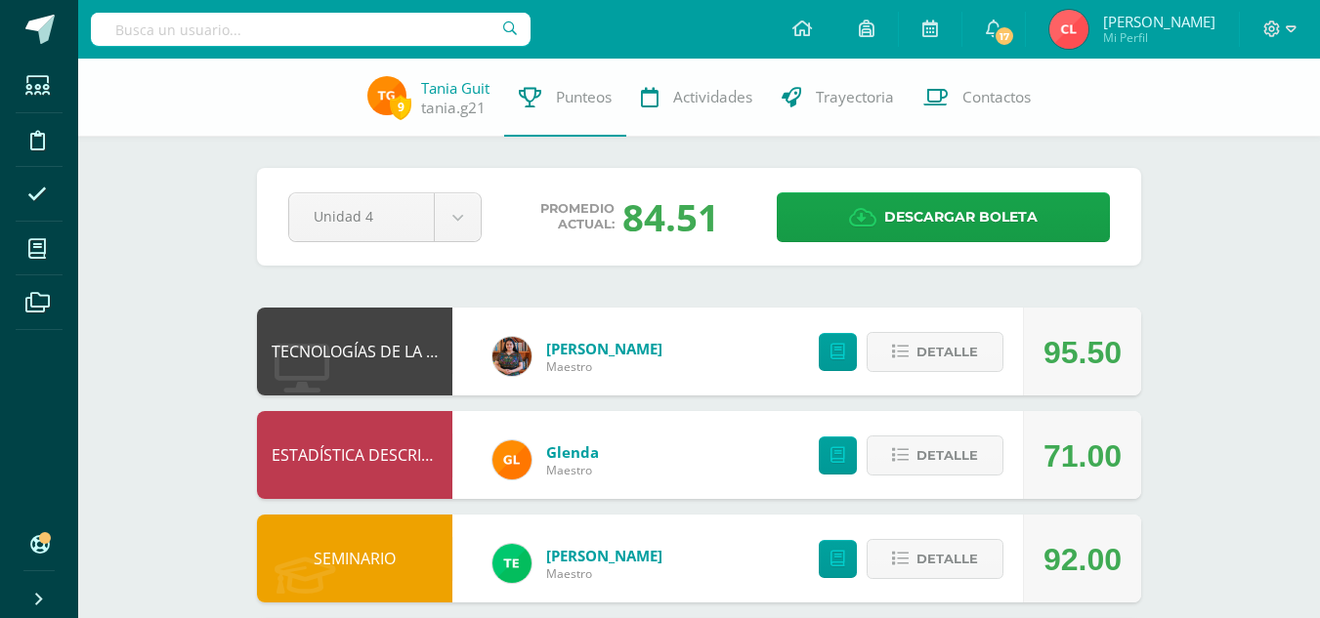
click at [411, 33] on input "text" at bounding box center [311, 29] width 440 height 33
type input "miriam"
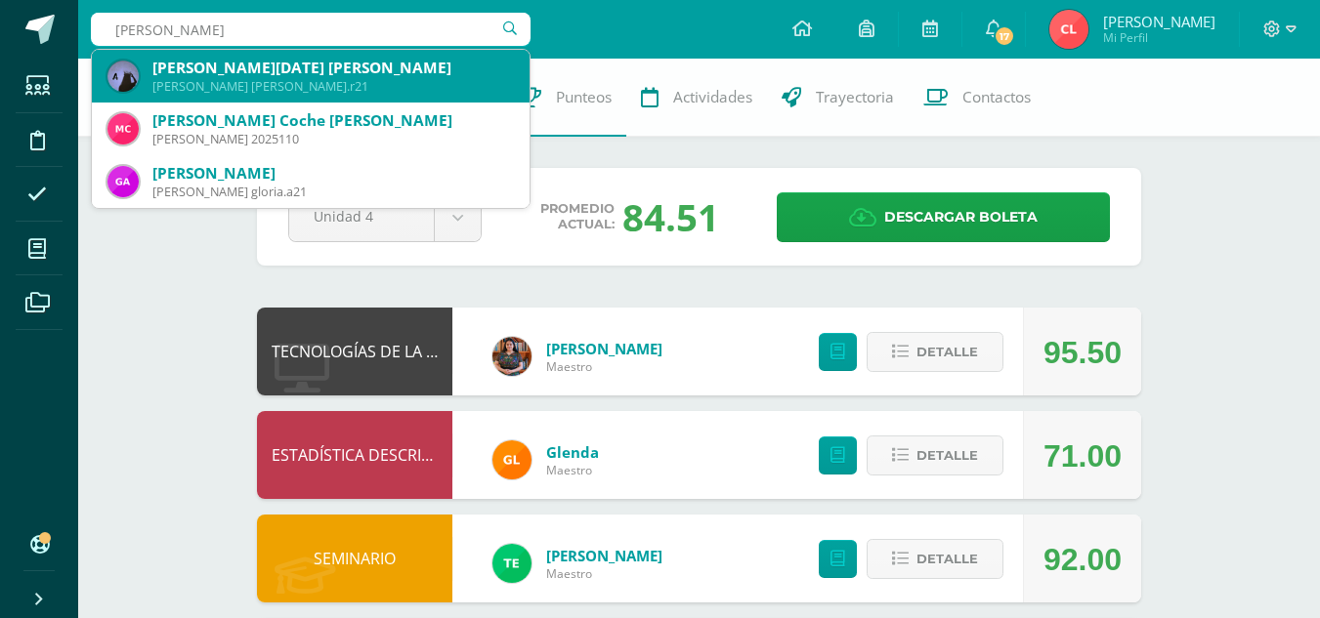
click at [410, 60] on div "[PERSON_NAME][DATE] [PERSON_NAME]" at bounding box center [332, 68] width 361 height 21
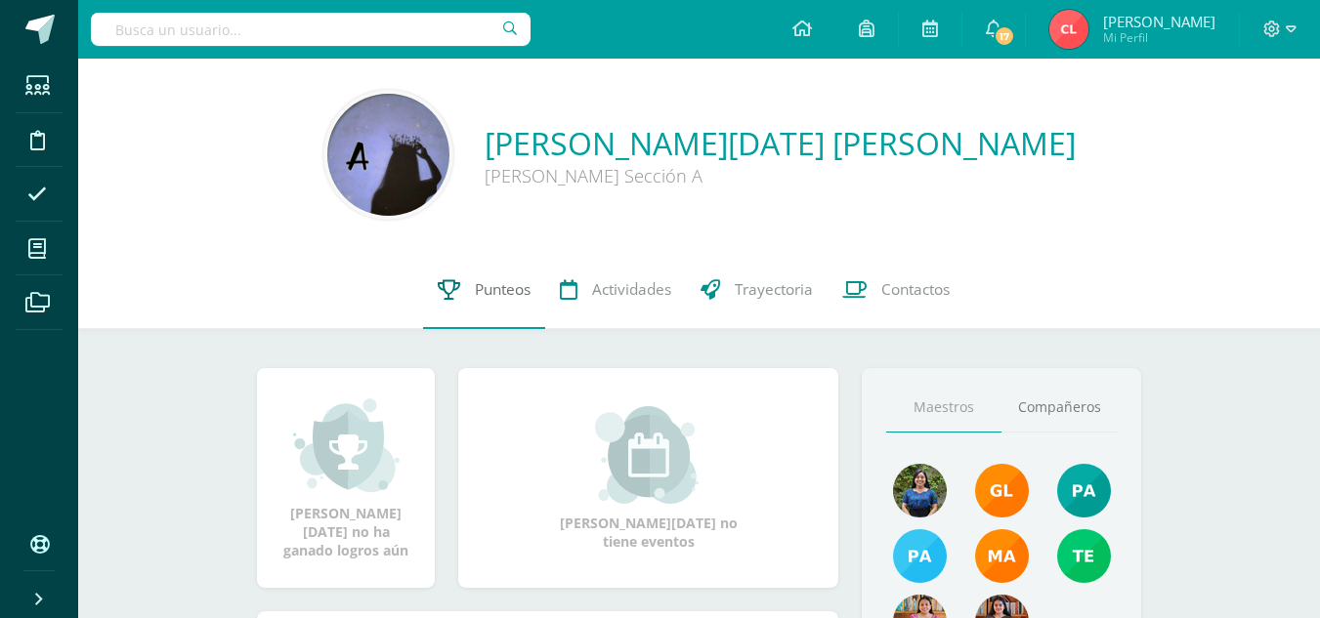
click at [514, 279] on span "Punteos" at bounding box center [503, 289] width 56 height 21
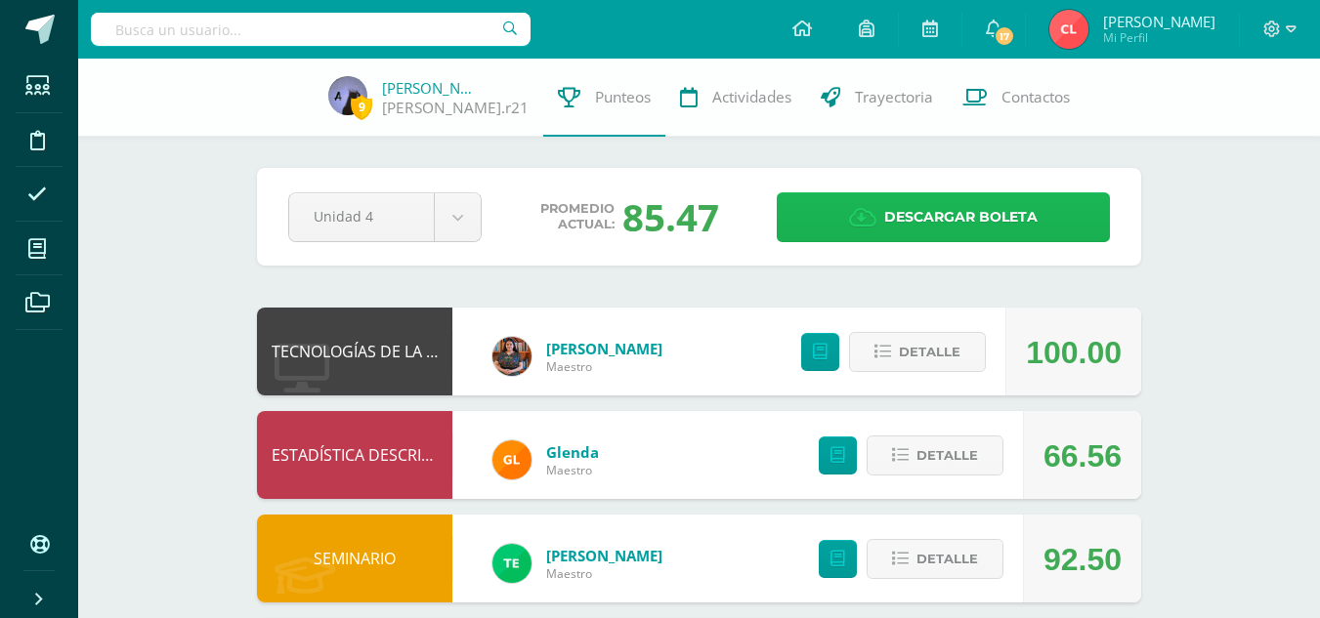
click at [977, 214] on span "Descargar boleta" at bounding box center [960, 217] width 153 height 48
